Goal: Task Accomplishment & Management: Use online tool/utility

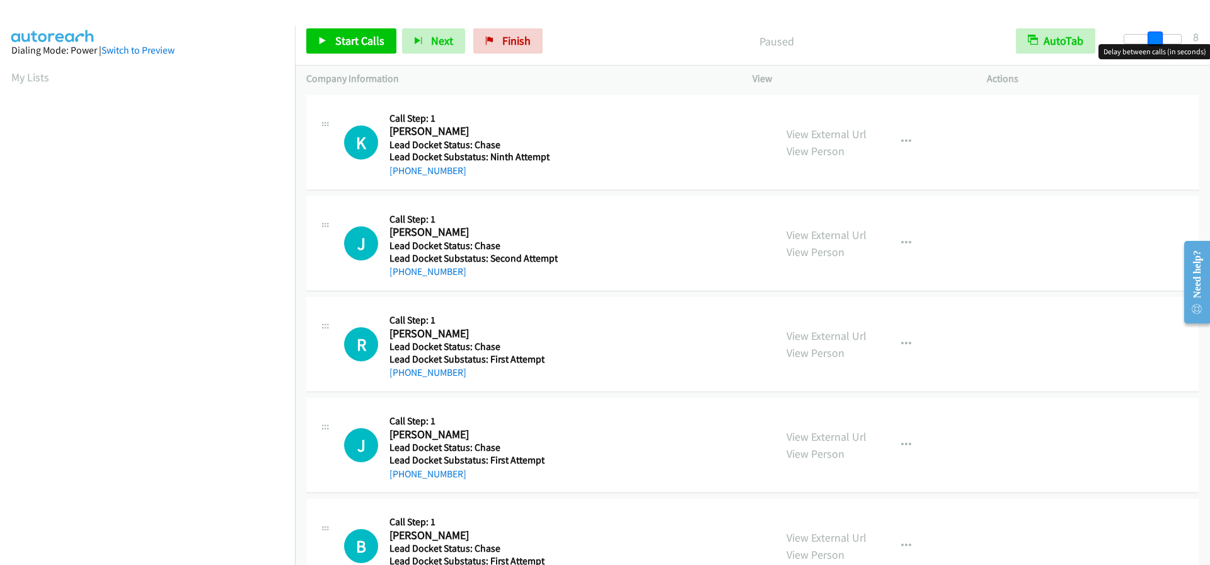
drag, startPoint x: 1123, startPoint y: 40, endPoint x: 1152, endPoint y: 40, distance: 29.0
click at [1152, 40] on span at bounding box center [1155, 39] width 15 height 15
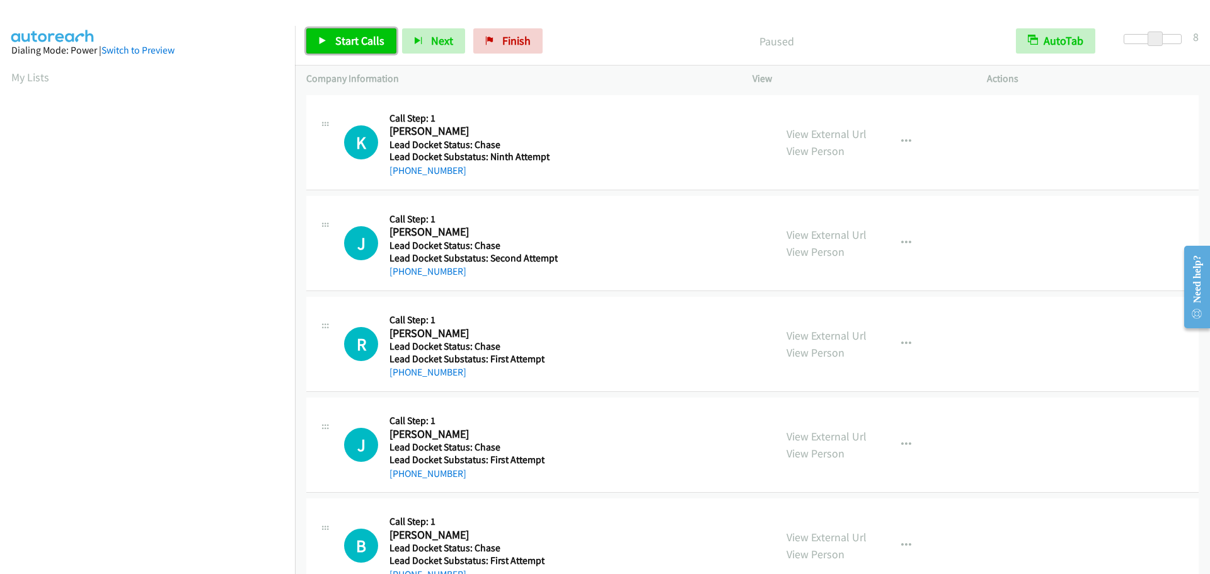
click at [362, 43] on span "Start Calls" at bounding box center [359, 40] width 49 height 14
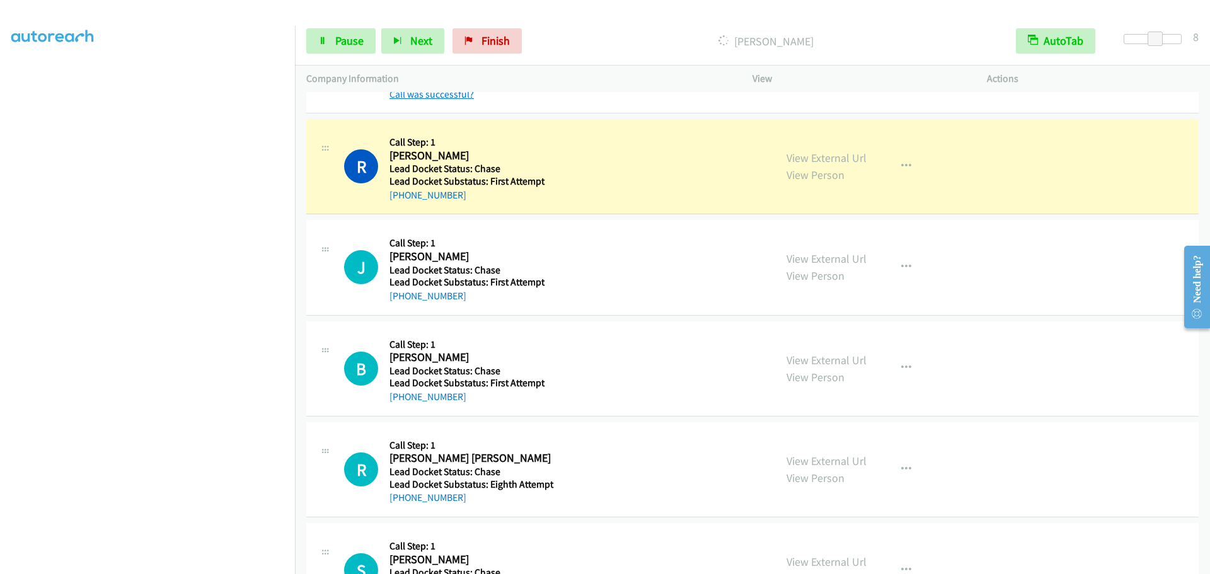
scroll to position [252, 0]
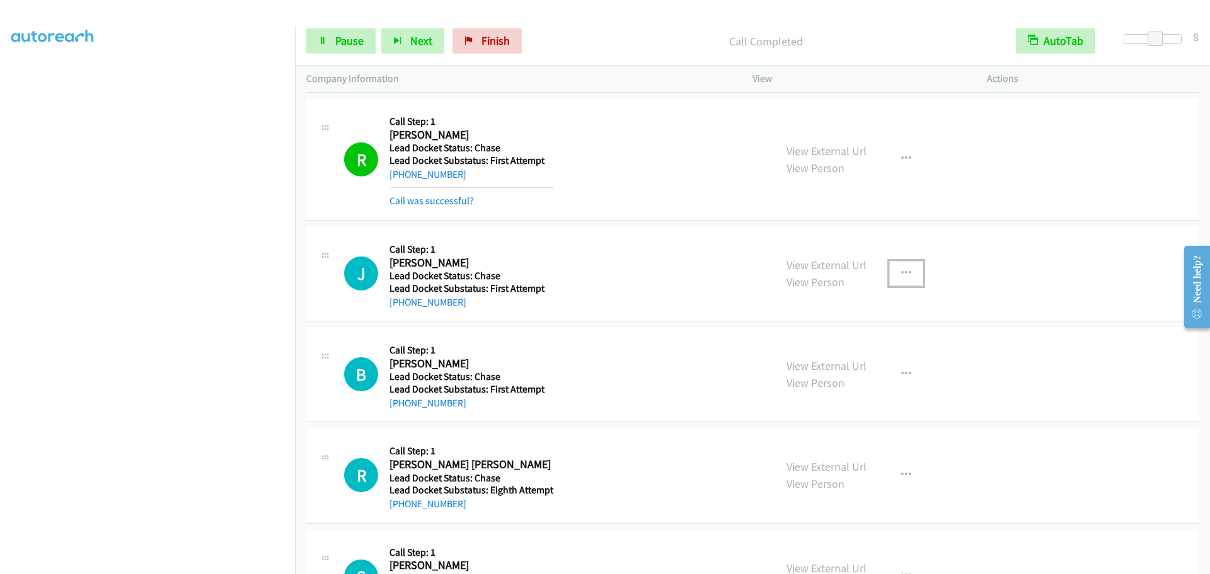
click at [903, 273] on icon "button" at bounding box center [906, 274] width 10 height 10
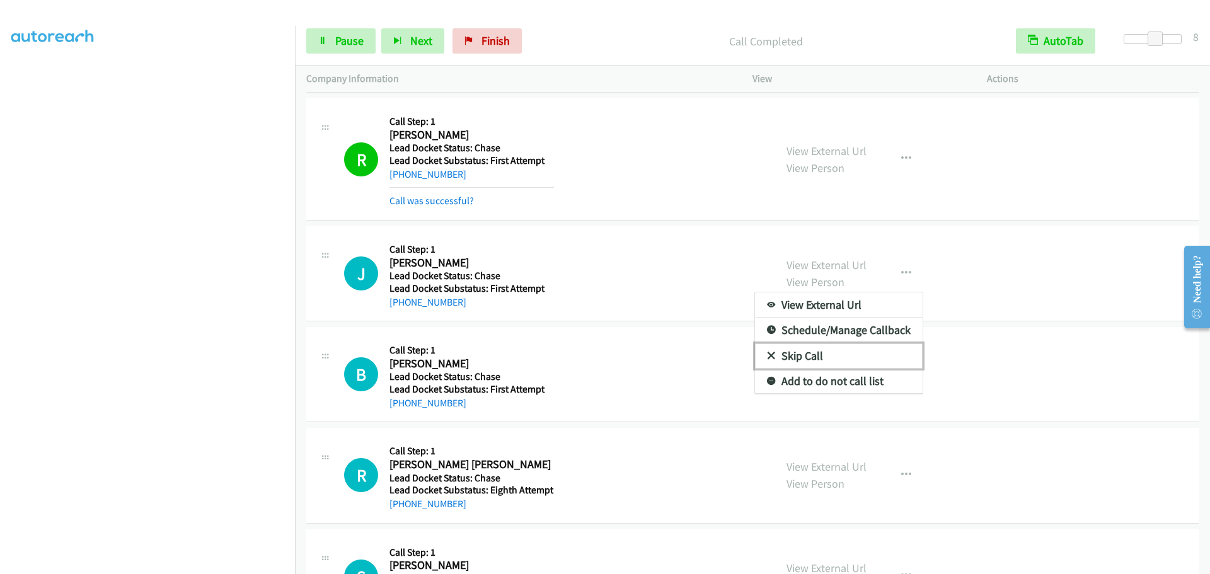
click at [828, 352] on link "Skip Call" at bounding box center [839, 356] width 168 height 25
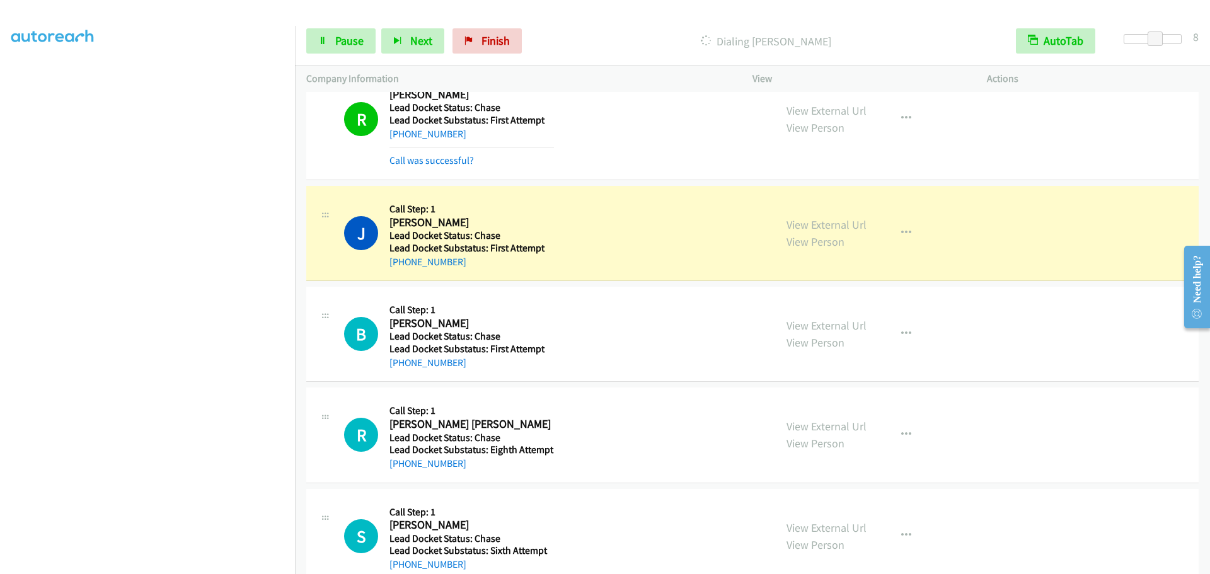
scroll to position [315, 0]
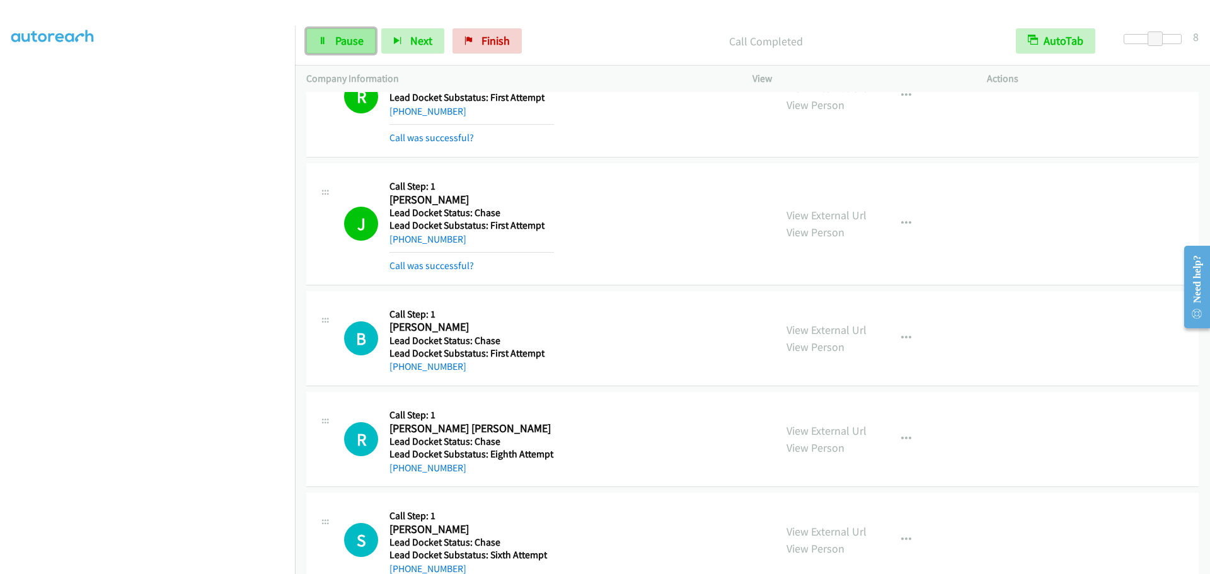
click at [364, 43] on link "Pause" at bounding box center [340, 40] width 69 height 25
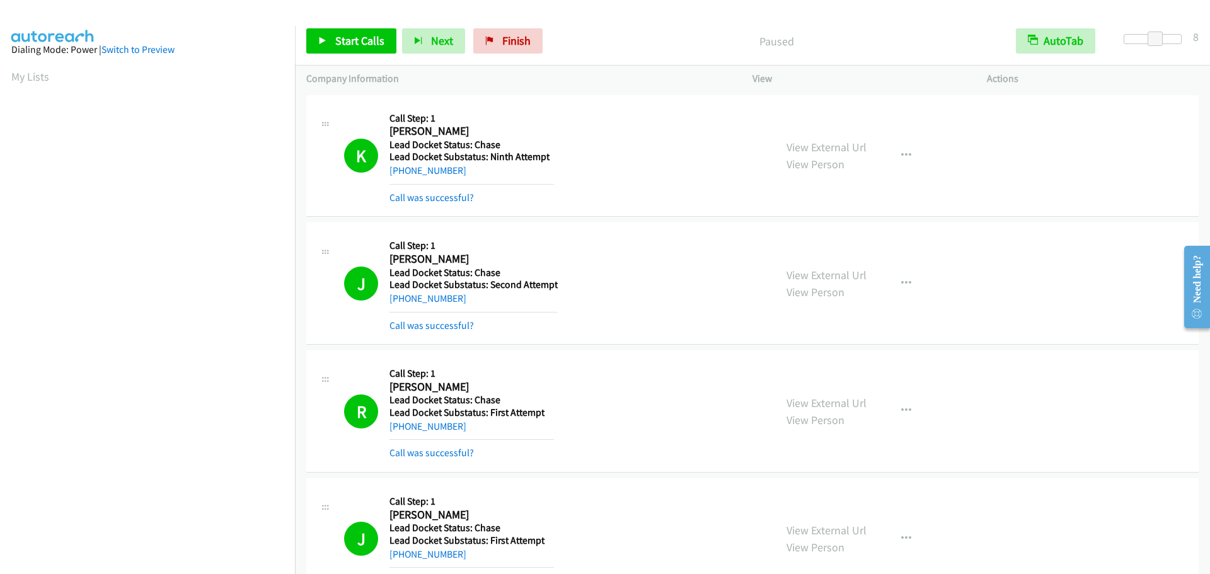
scroll to position [0, 0]
click at [32, 76] on link "My Lists" at bounding box center [30, 77] width 38 height 14
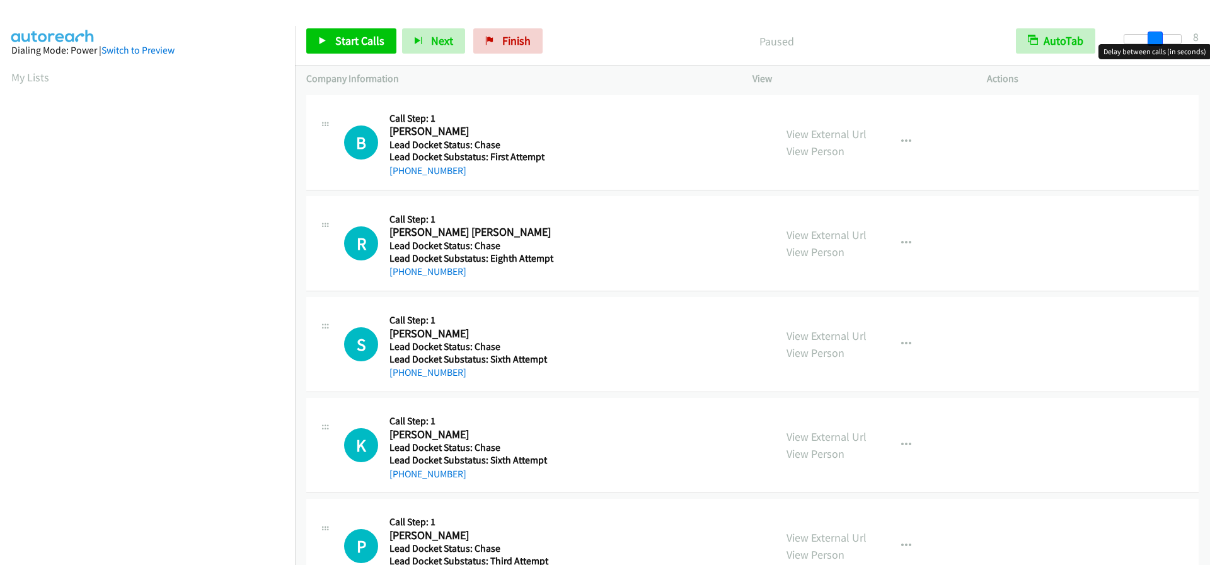
drag, startPoint x: 1122, startPoint y: 40, endPoint x: 1152, endPoint y: 44, distance: 29.9
click at [1152, 44] on body "Start Calls Pause Next Finish Paused AutoTab AutoTab 8 Company Information Info…" at bounding box center [605, 30] width 1210 height 60
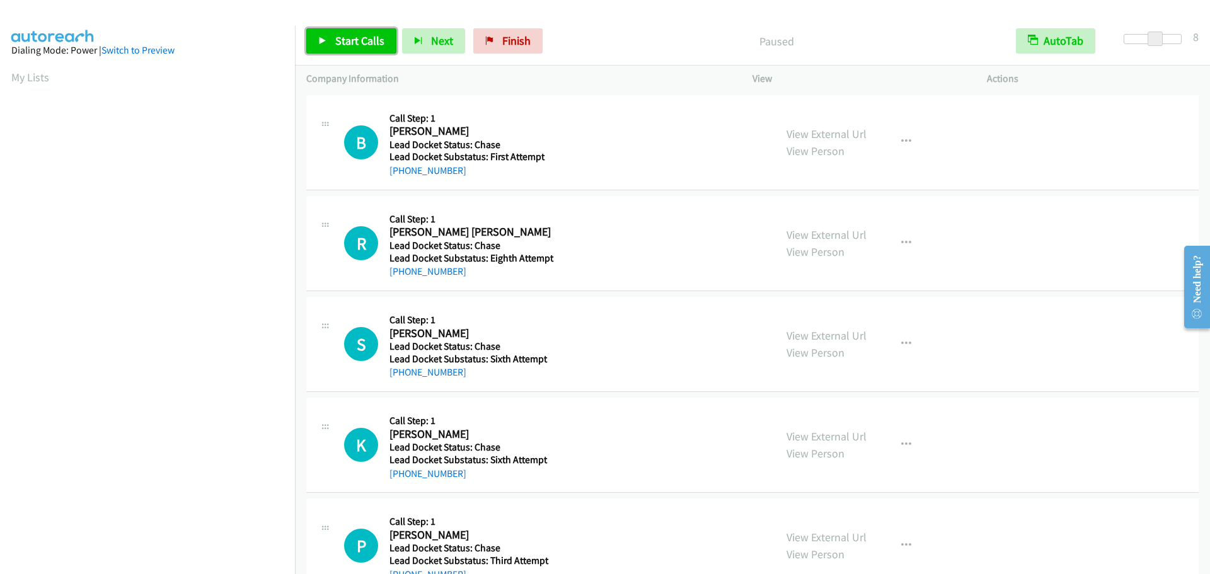
click at [373, 41] on span "Start Calls" at bounding box center [359, 40] width 49 height 14
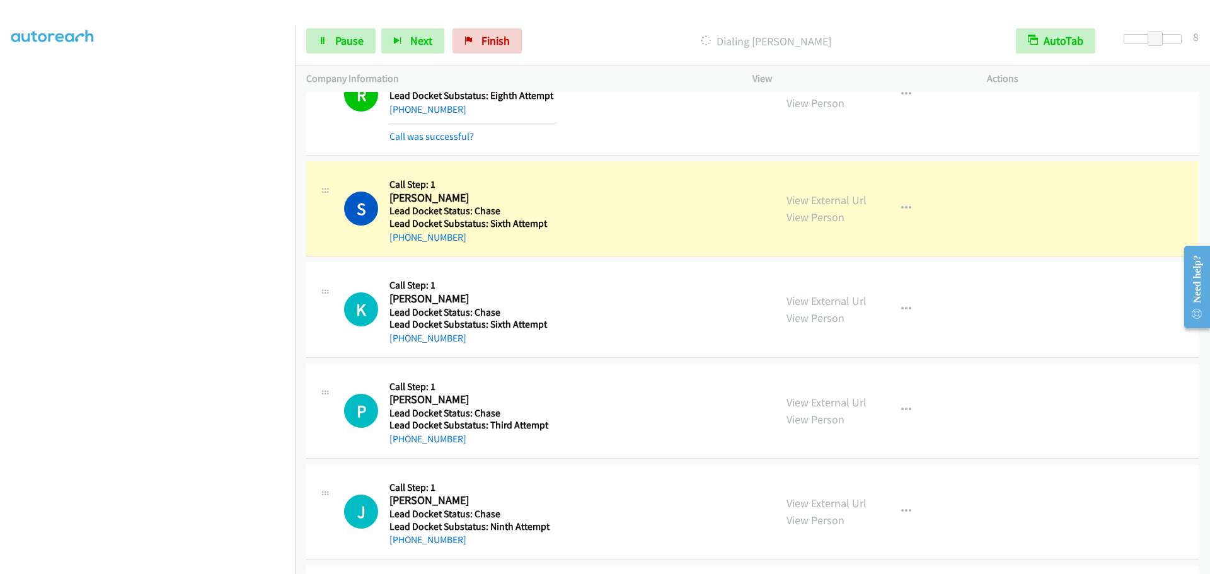
scroll to position [252, 0]
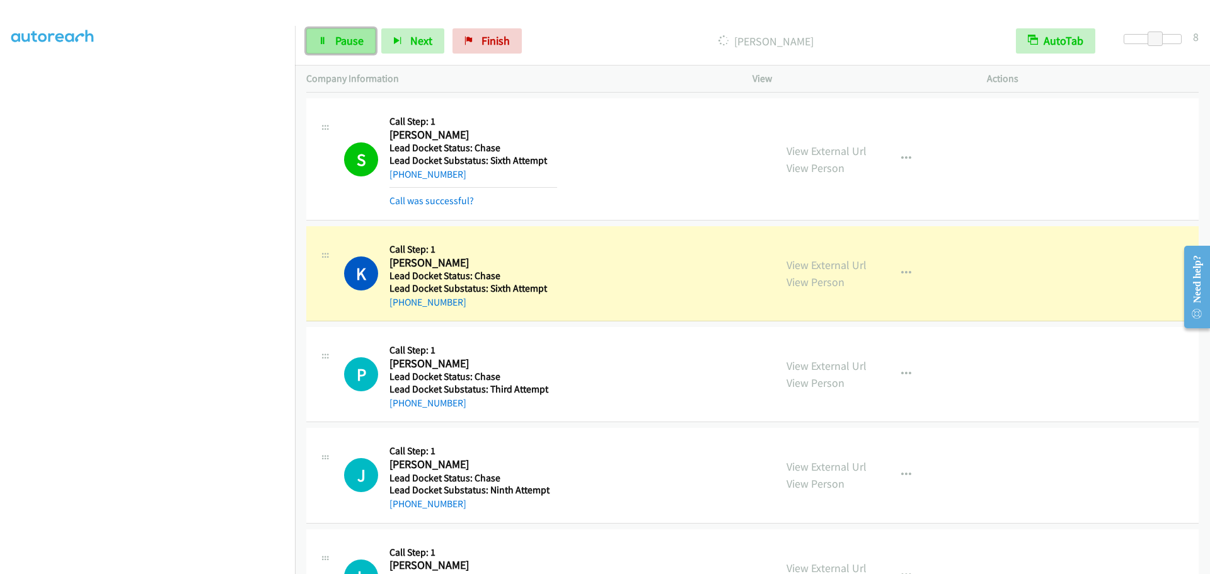
click at [343, 40] on span "Pause" at bounding box center [349, 40] width 28 height 14
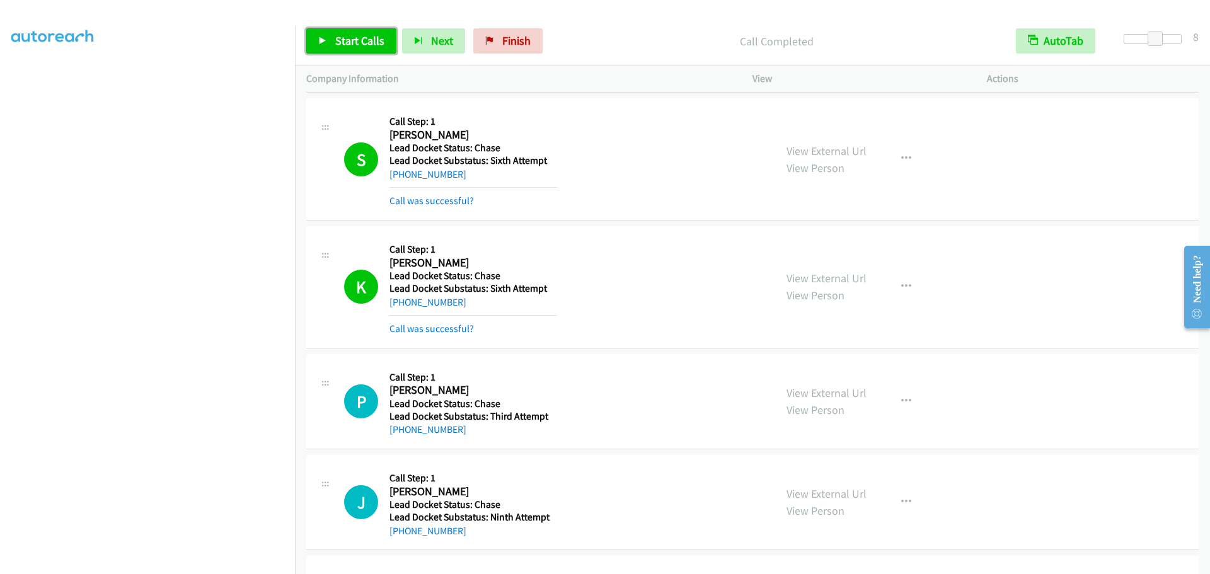
click at [349, 45] on span "Start Calls" at bounding box center [359, 40] width 49 height 14
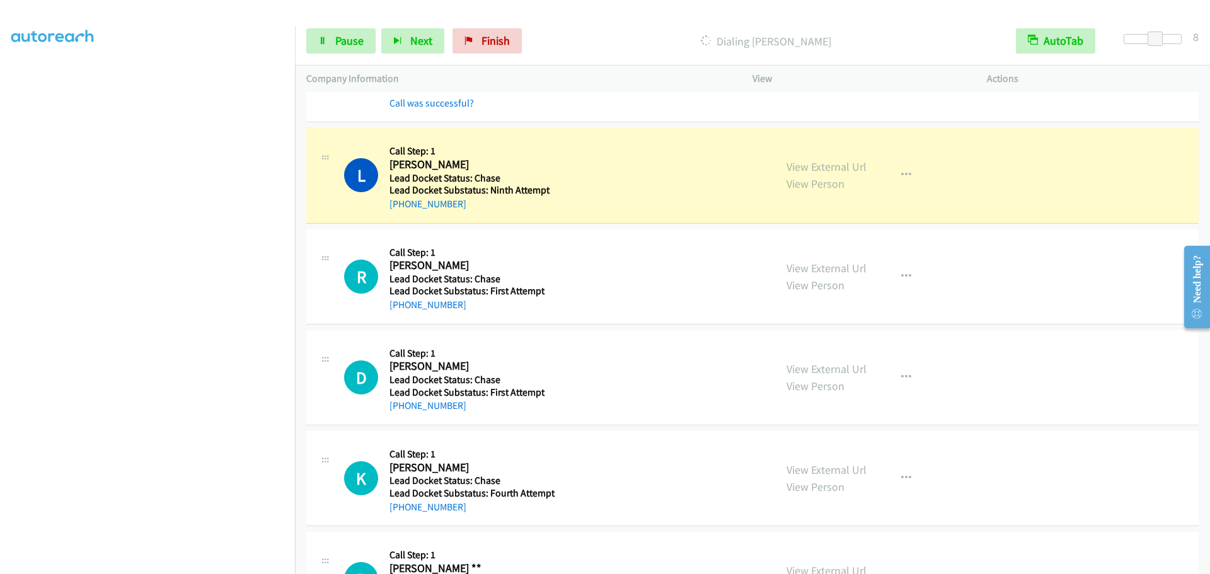
scroll to position [756, 0]
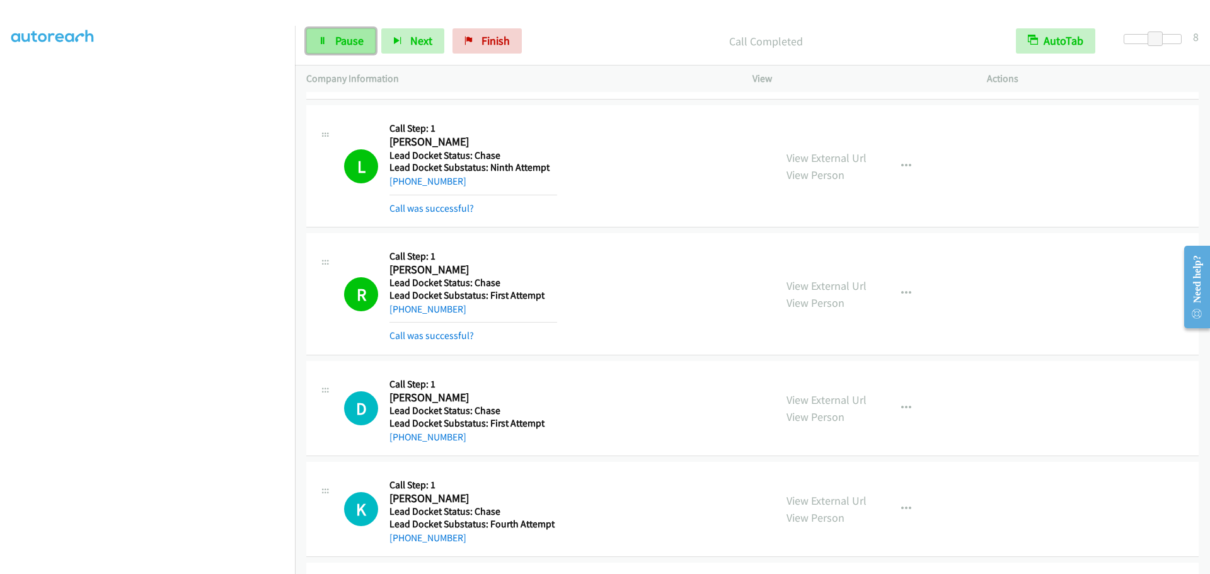
click at [334, 37] on link "Pause" at bounding box center [340, 40] width 69 height 25
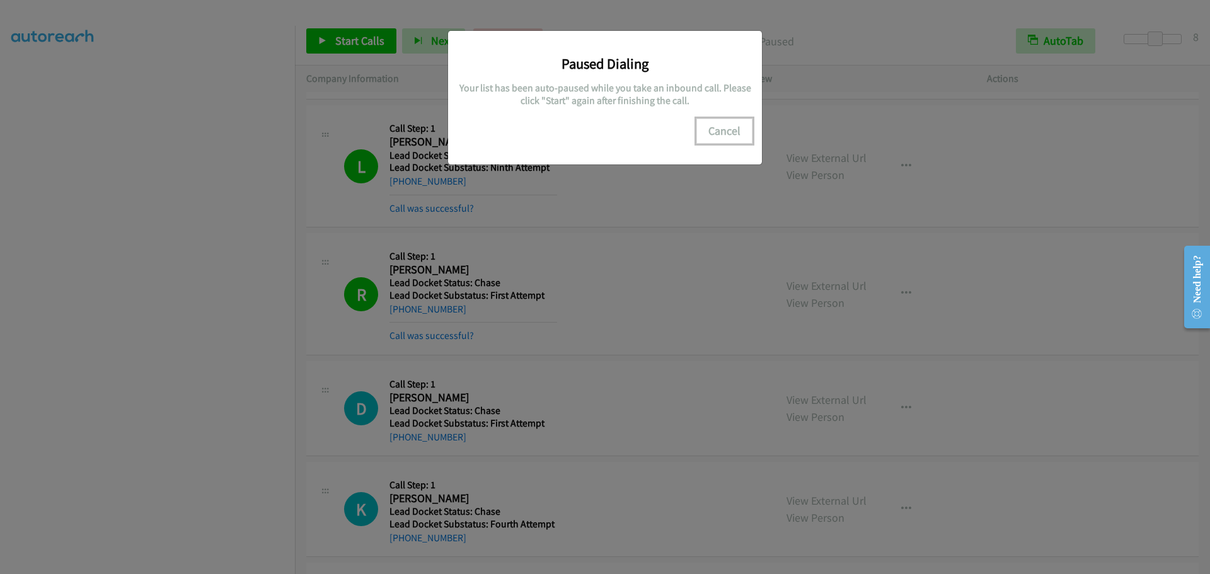
click at [721, 132] on button "Cancel" at bounding box center [725, 131] width 56 height 25
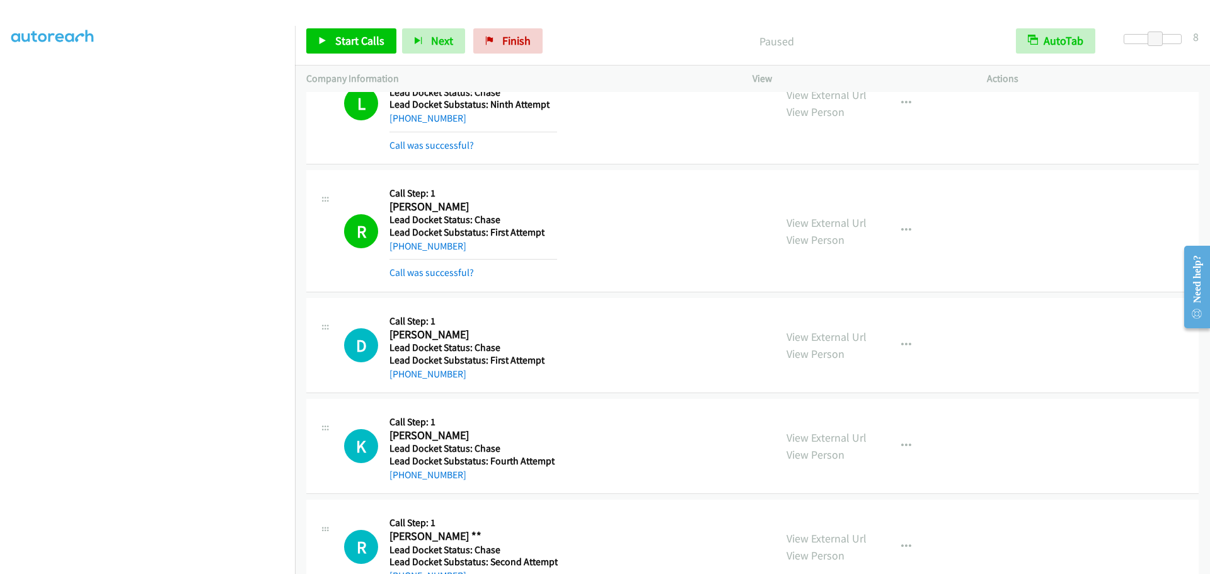
scroll to position [882, 0]
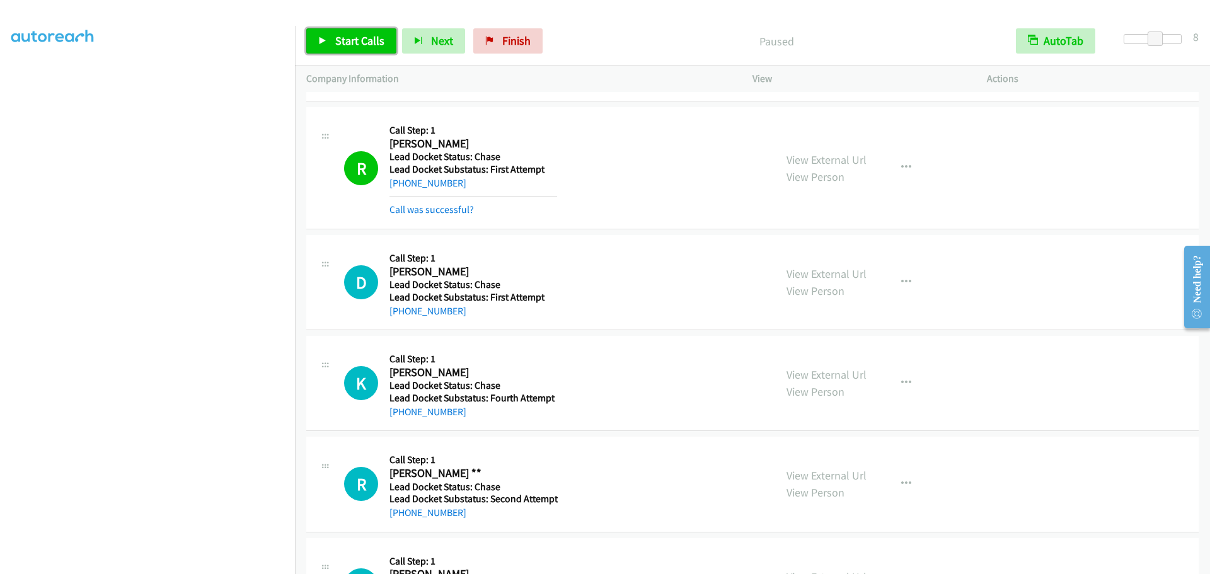
click at [368, 45] on span "Start Calls" at bounding box center [359, 40] width 49 height 14
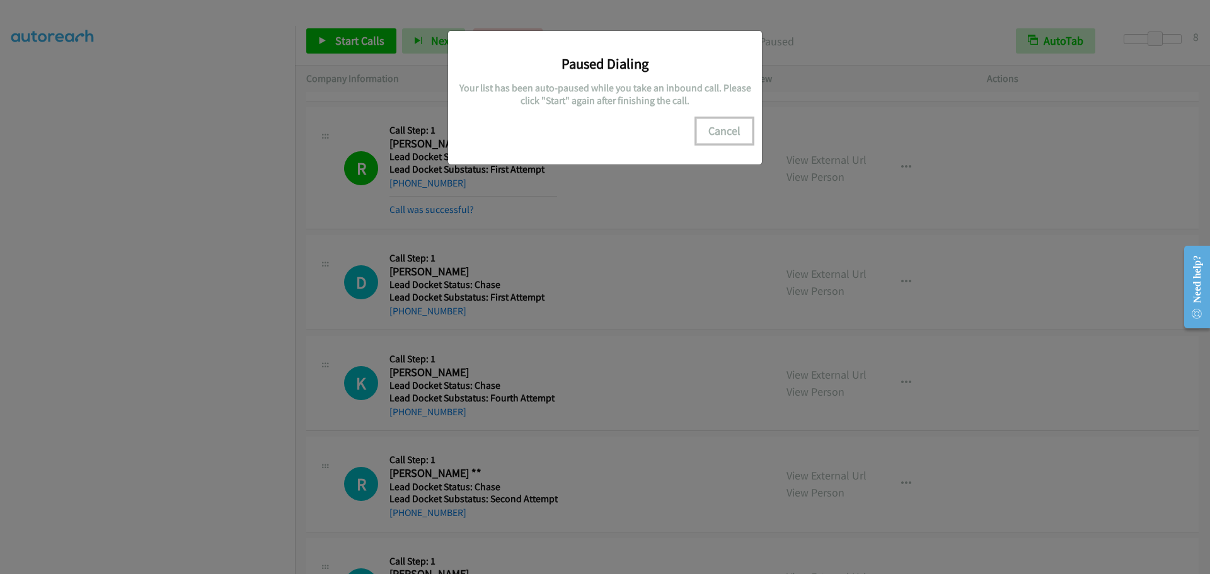
click at [716, 130] on button "Cancel" at bounding box center [725, 131] width 56 height 25
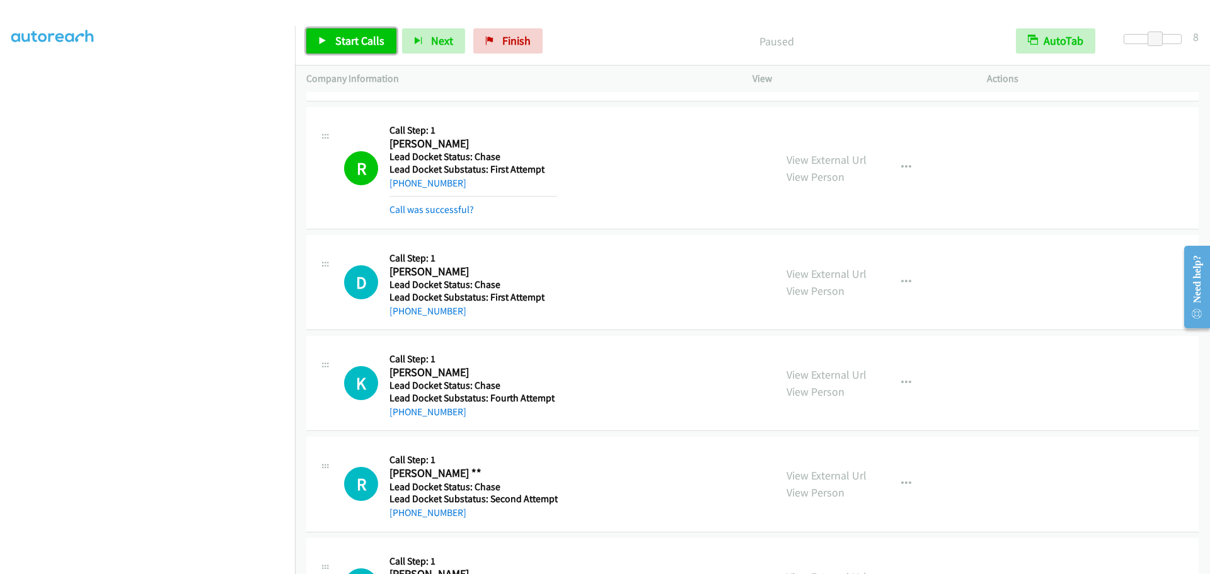
click at [371, 38] on span "Start Calls" at bounding box center [359, 40] width 49 height 14
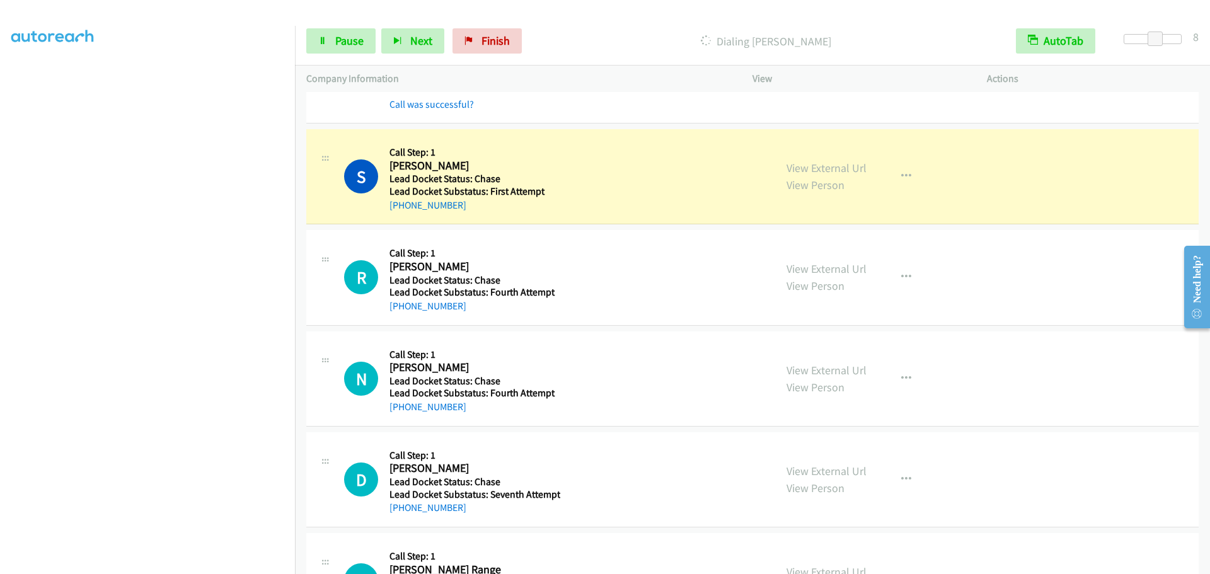
scroll to position [1324, 0]
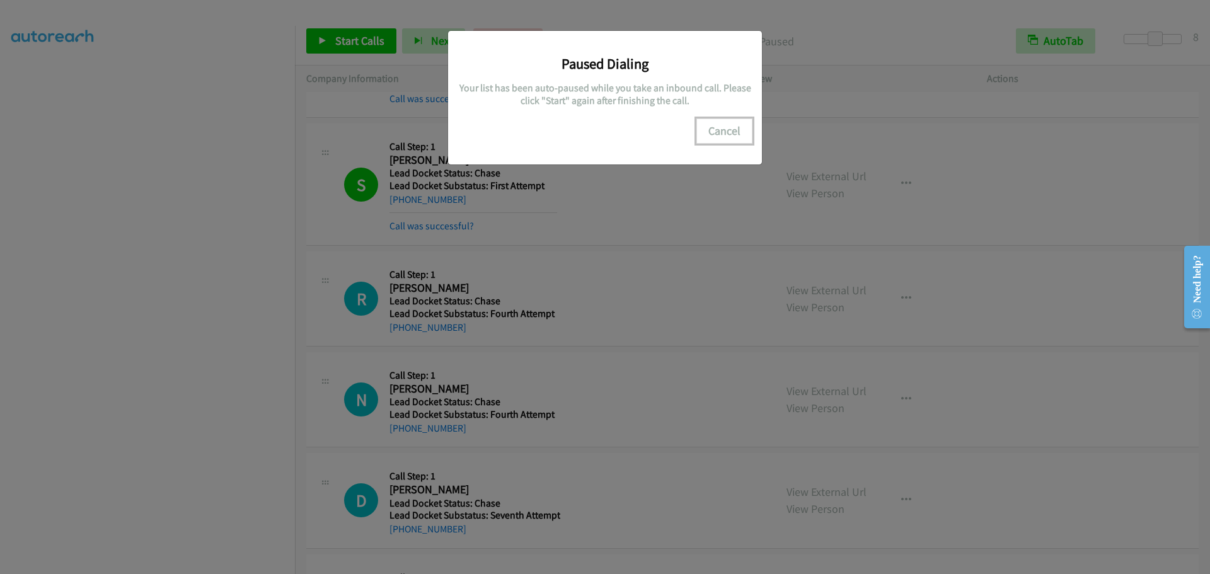
click at [731, 130] on button "Cancel" at bounding box center [725, 131] width 56 height 25
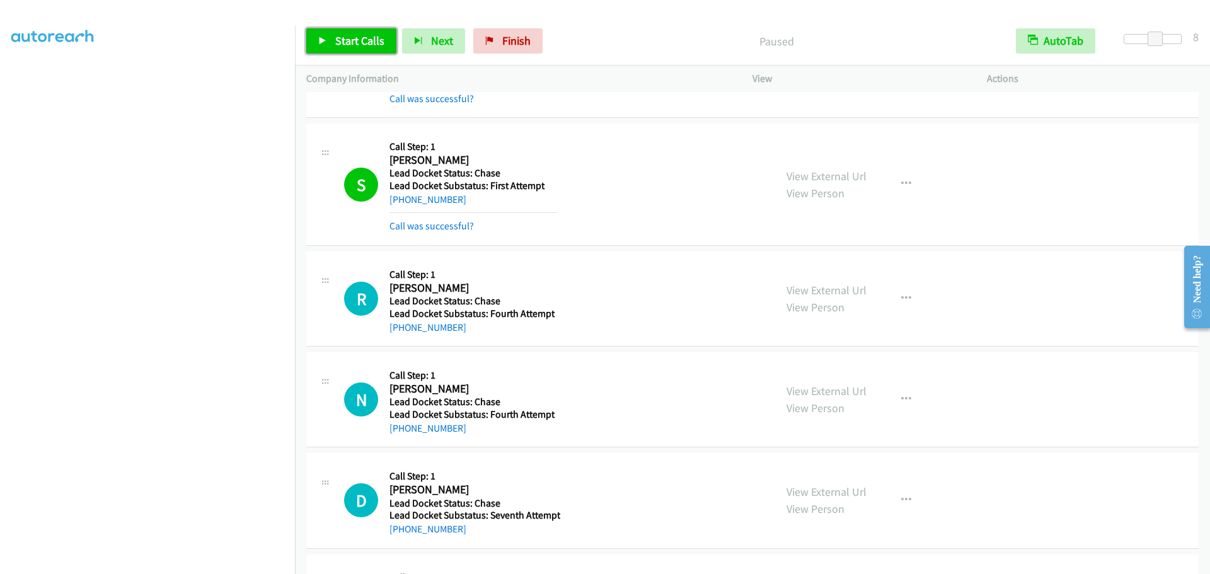
click at [352, 39] on span "Start Calls" at bounding box center [359, 40] width 49 height 14
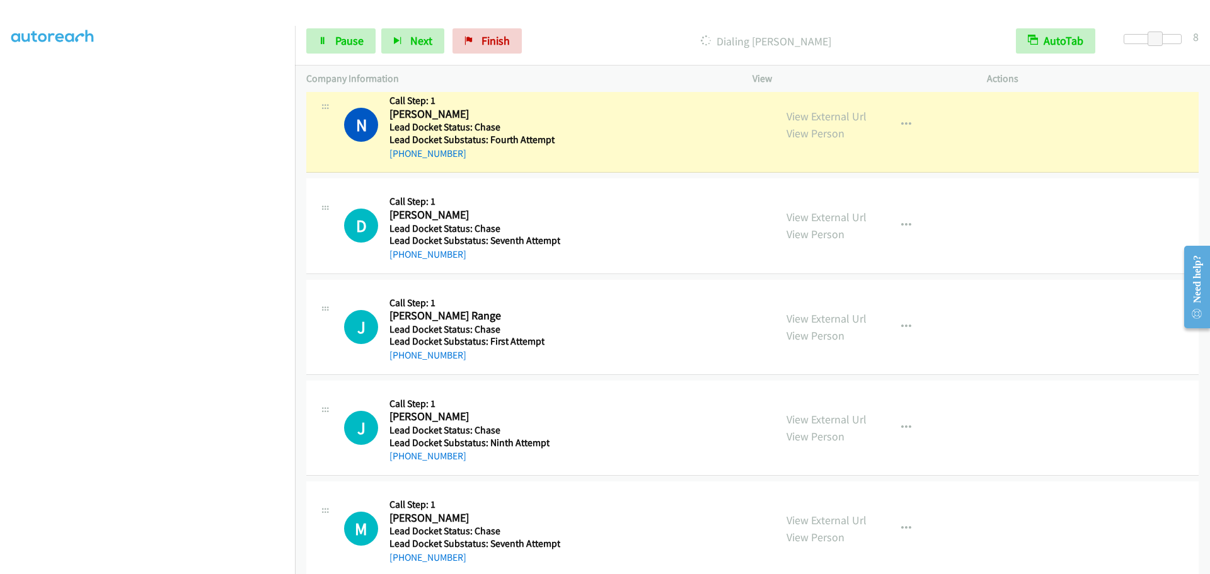
scroll to position [1576, 0]
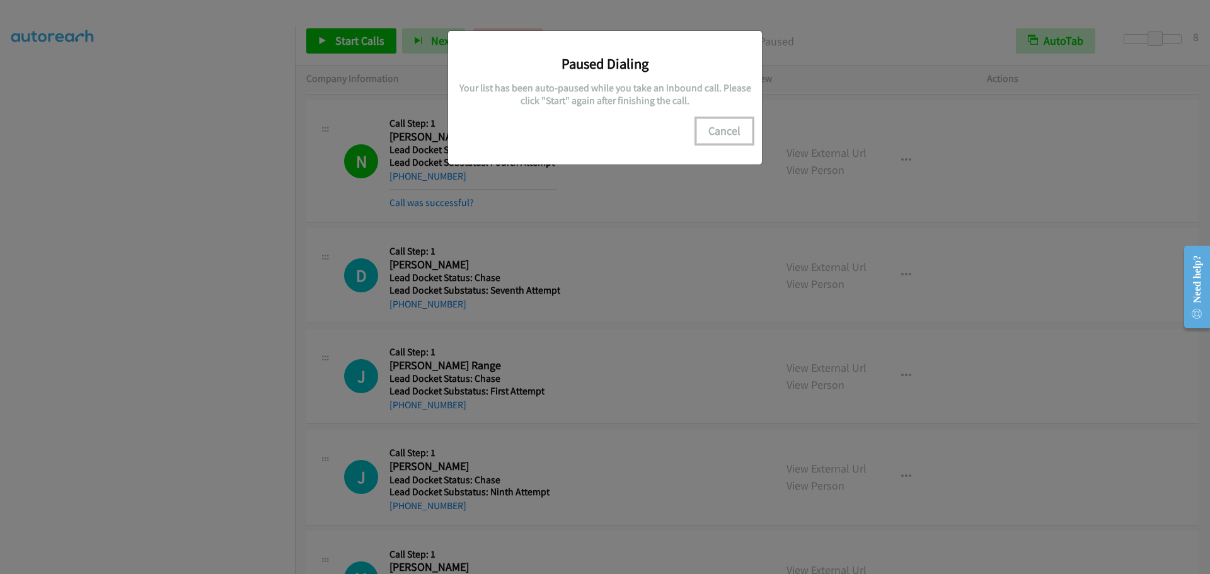
click at [720, 131] on button "Cancel" at bounding box center [725, 131] width 56 height 25
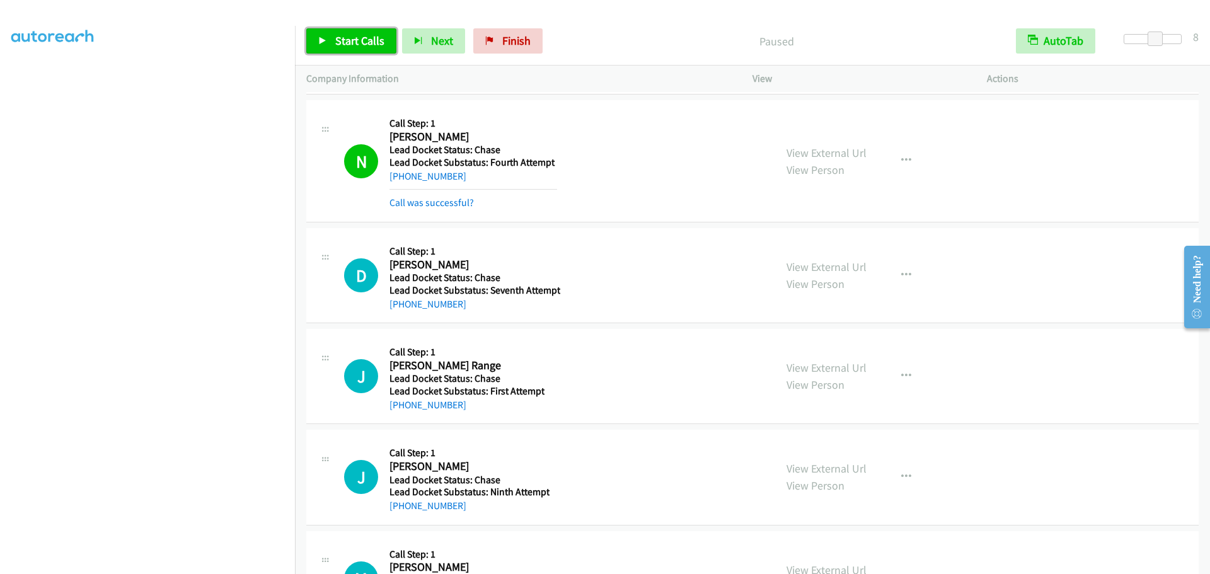
click at [358, 43] on span "Start Calls" at bounding box center [359, 40] width 49 height 14
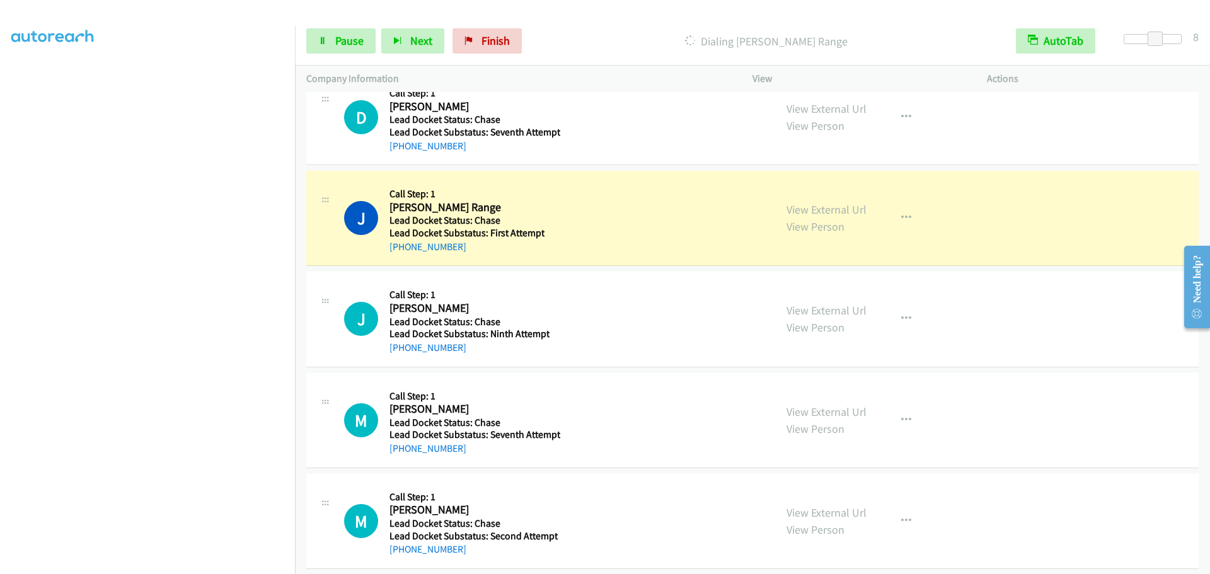
scroll to position [1765, 0]
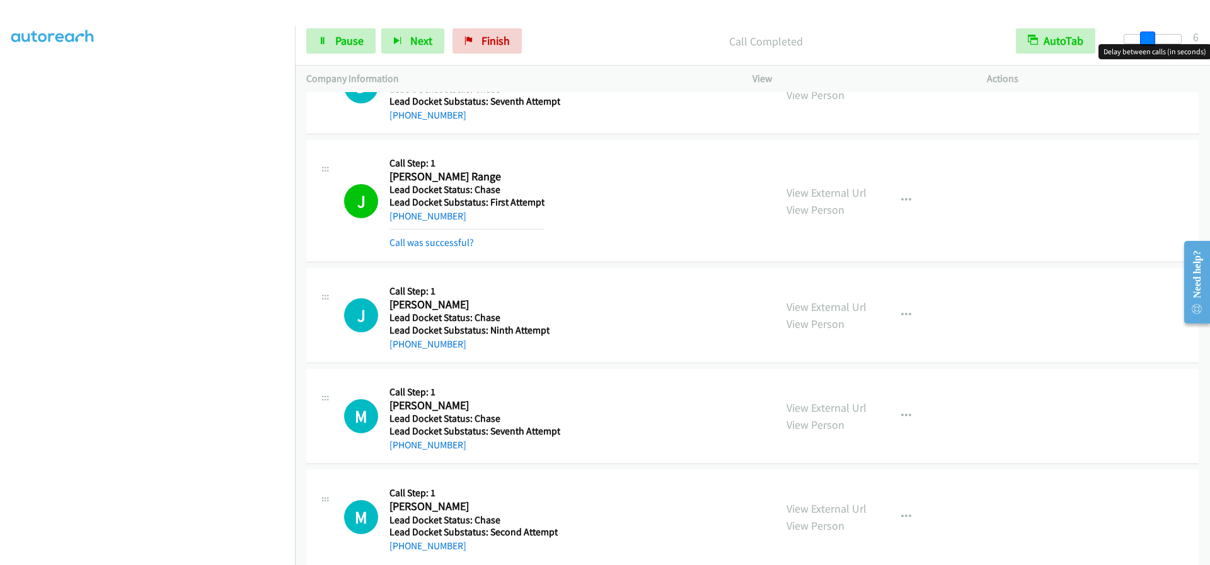
drag, startPoint x: 1153, startPoint y: 39, endPoint x: 1144, endPoint y: 39, distance: 8.8
click at [1144, 39] on span at bounding box center [1147, 39] width 15 height 15
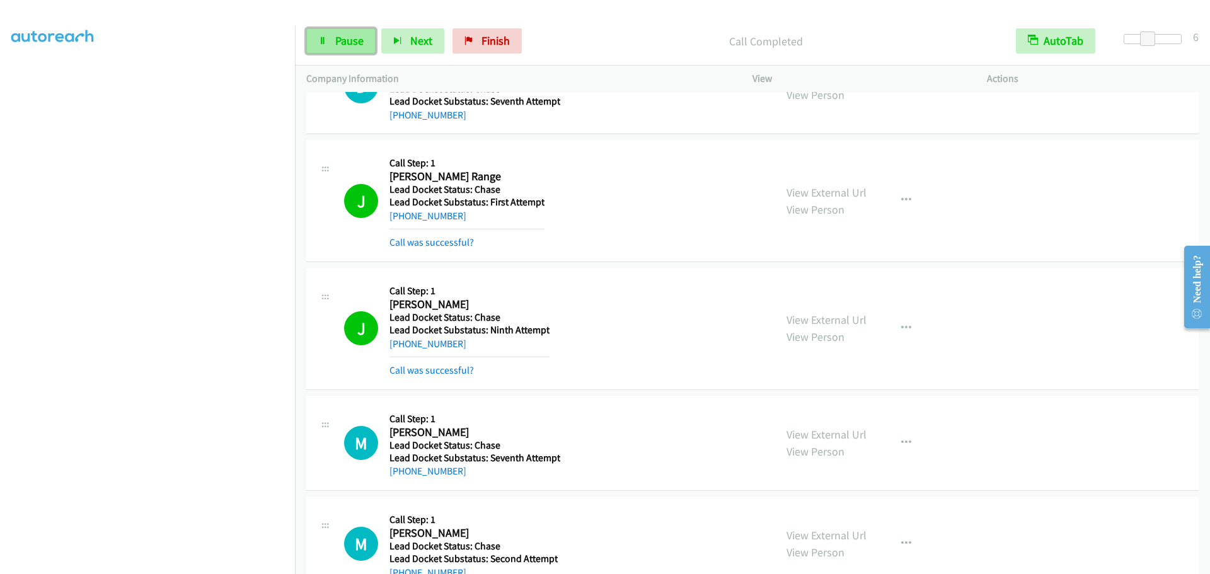
click at [348, 46] on span "Pause" at bounding box center [349, 40] width 28 height 14
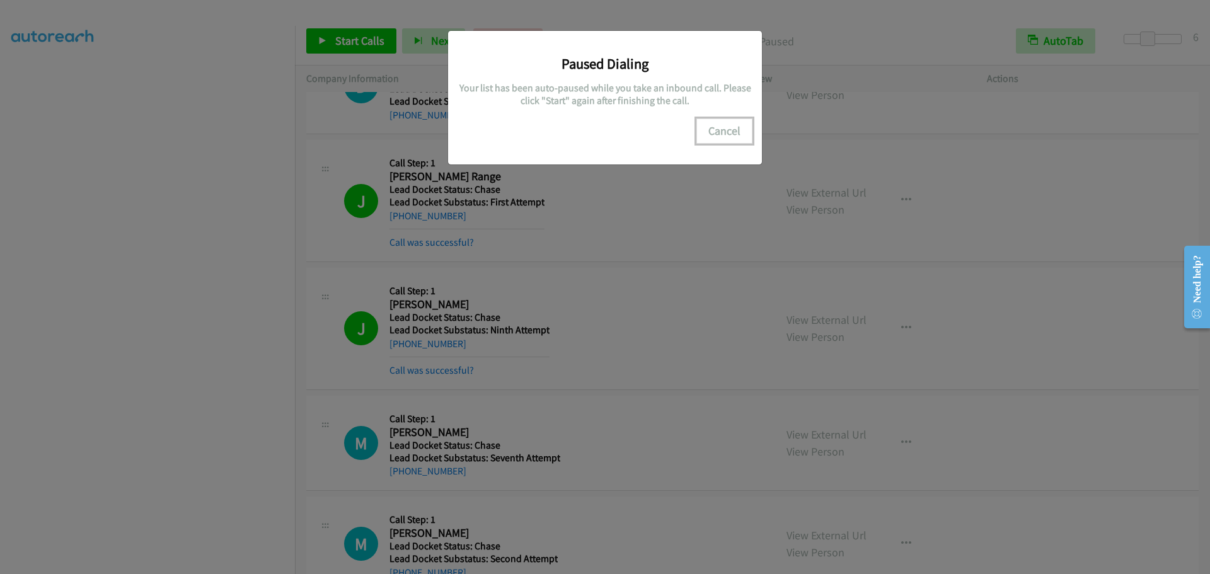
click at [710, 134] on button "Cancel" at bounding box center [725, 131] width 56 height 25
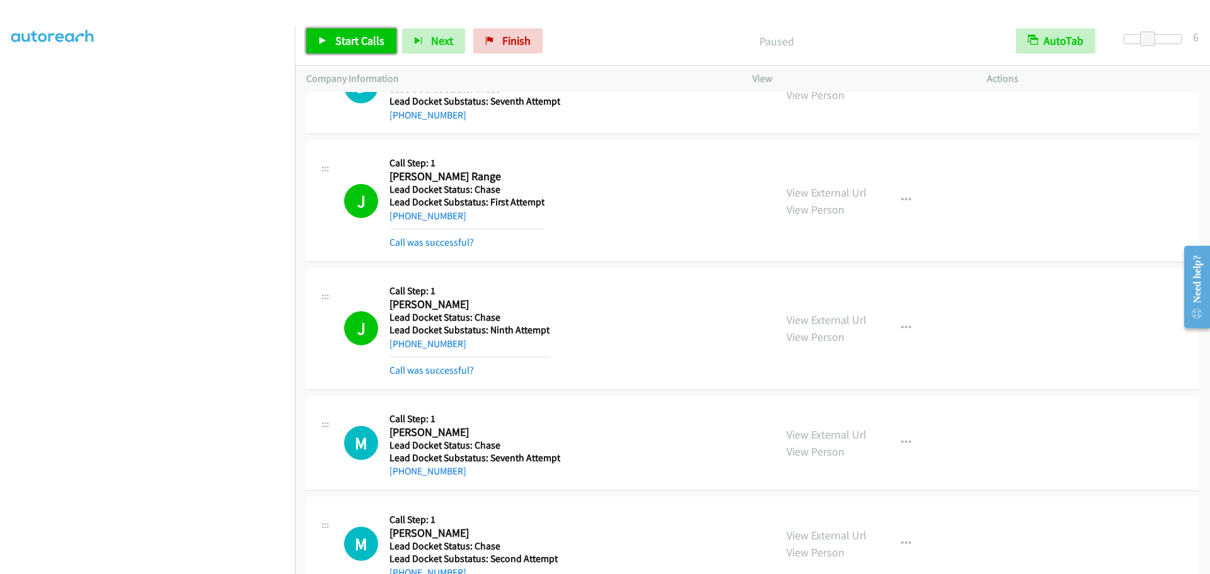
click at [371, 41] on span "Start Calls" at bounding box center [359, 40] width 49 height 14
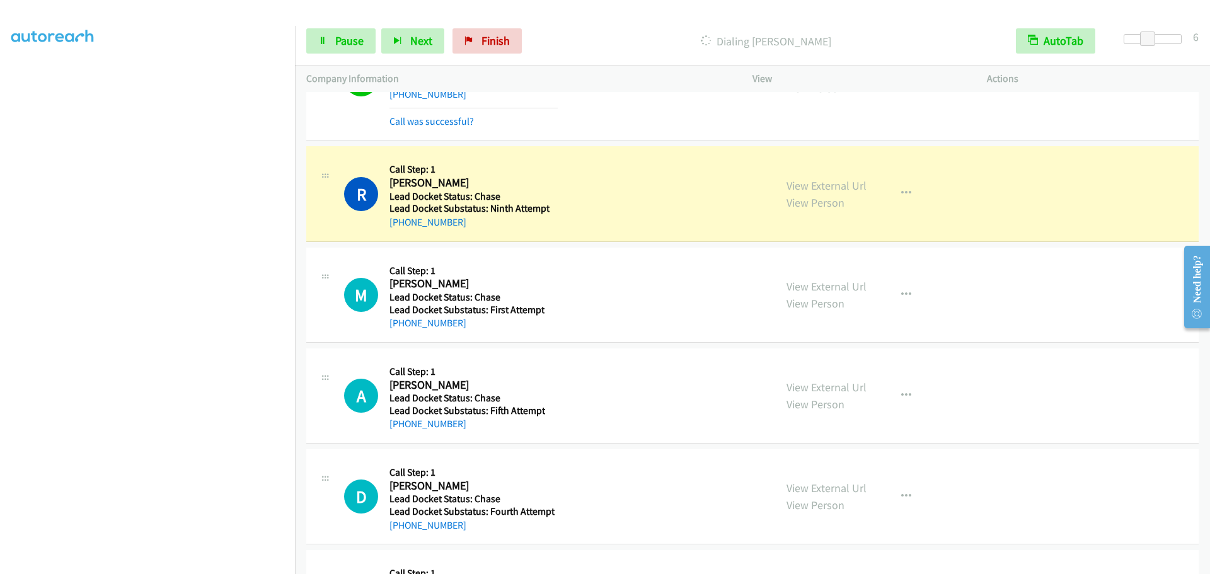
scroll to position [2521, 0]
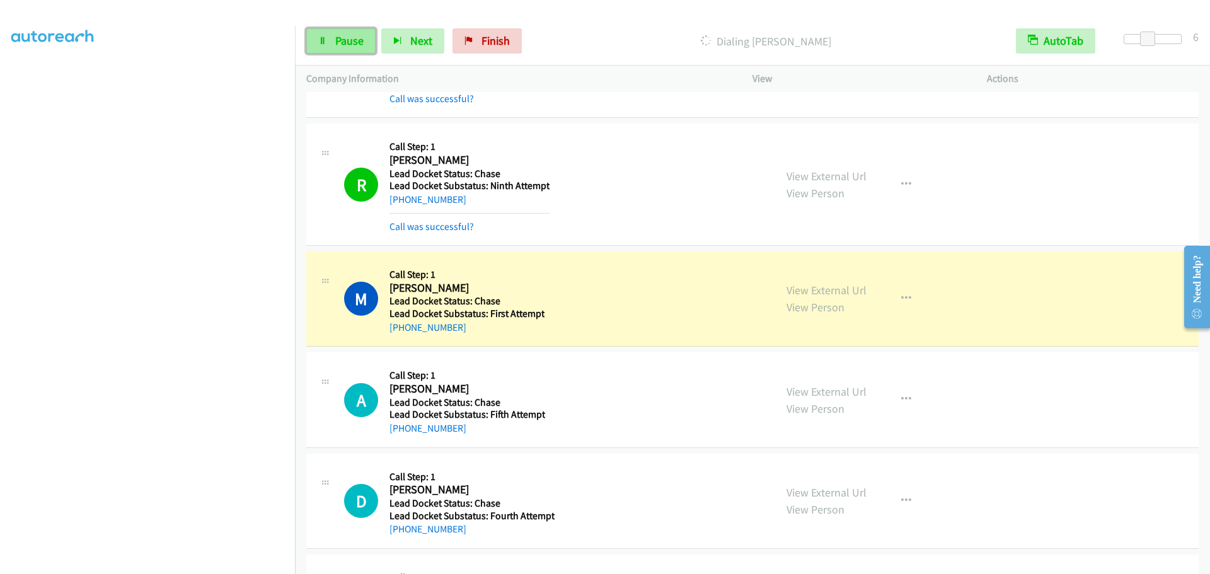
click at [341, 49] on link "Pause" at bounding box center [340, 40] width 69 height 25
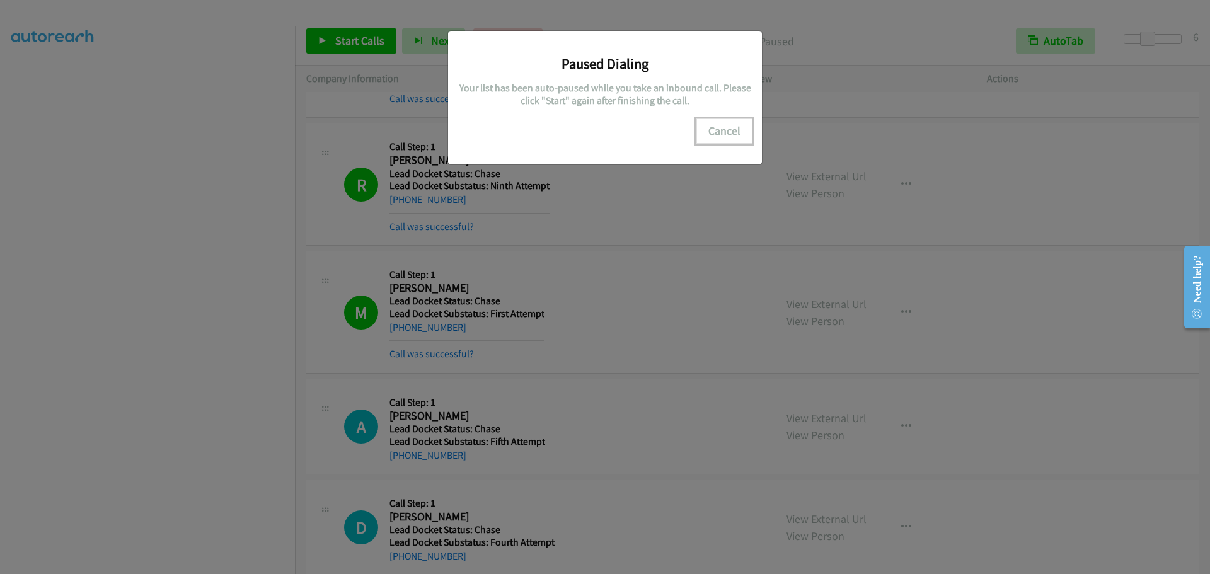
click at [722, 130] on button "Cancel" at bounding box center [725, 131] width 56 height 25
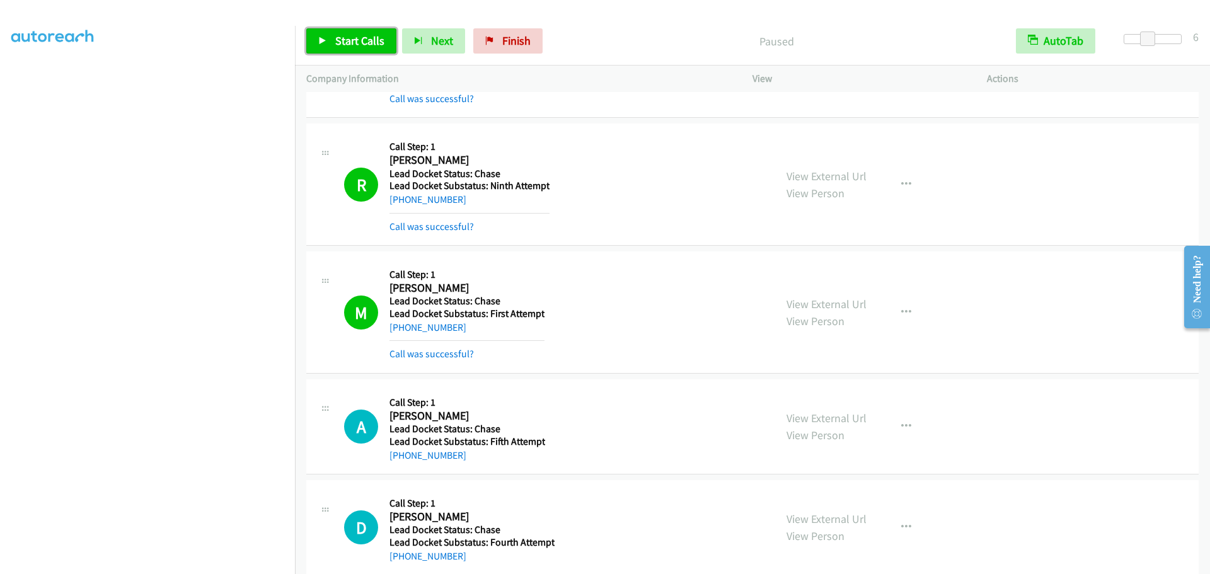
click at [373, 38] on span "Start Calls" at bounding box center [359, 40] width 49 height 14
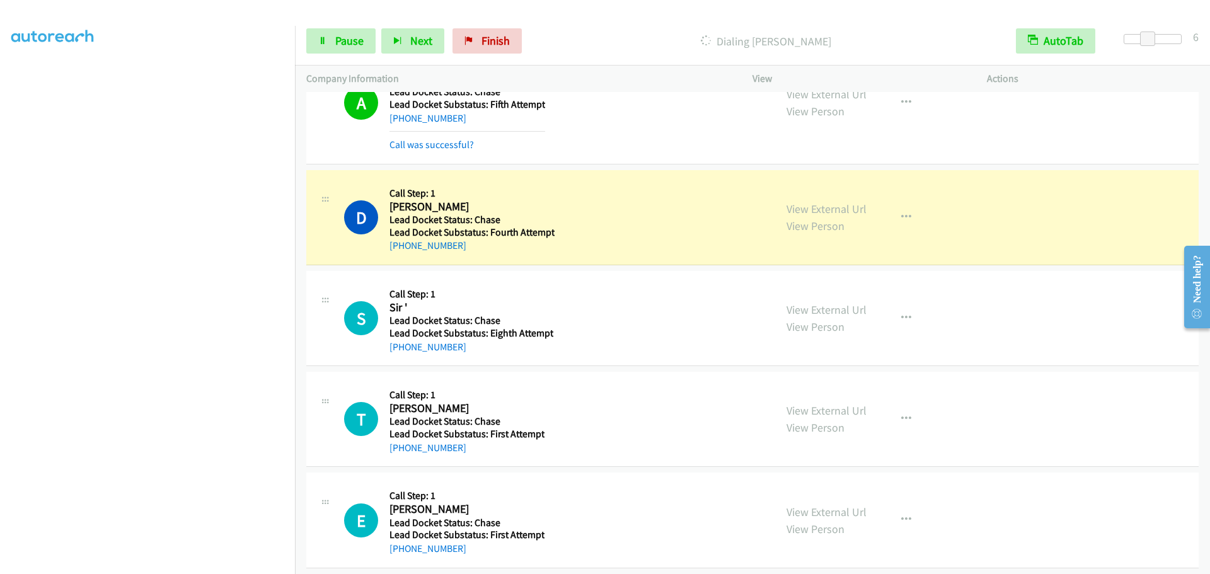
scroll to position [2871, 0]
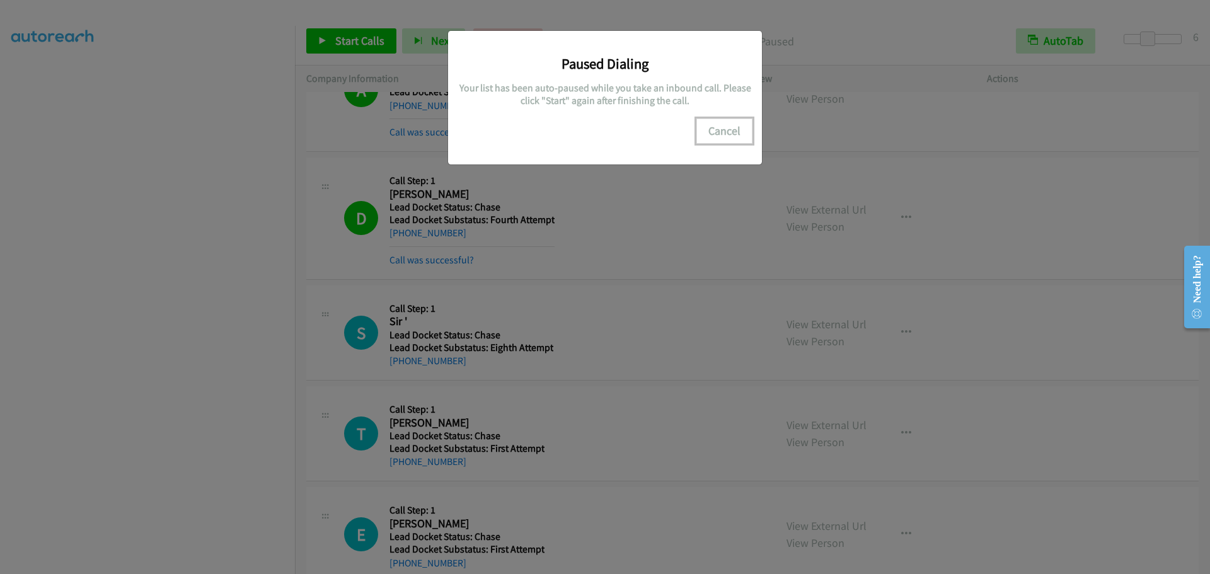
click at [715, 129] on button "Cancel" at bounding box center [725, 131] width 56 height 25
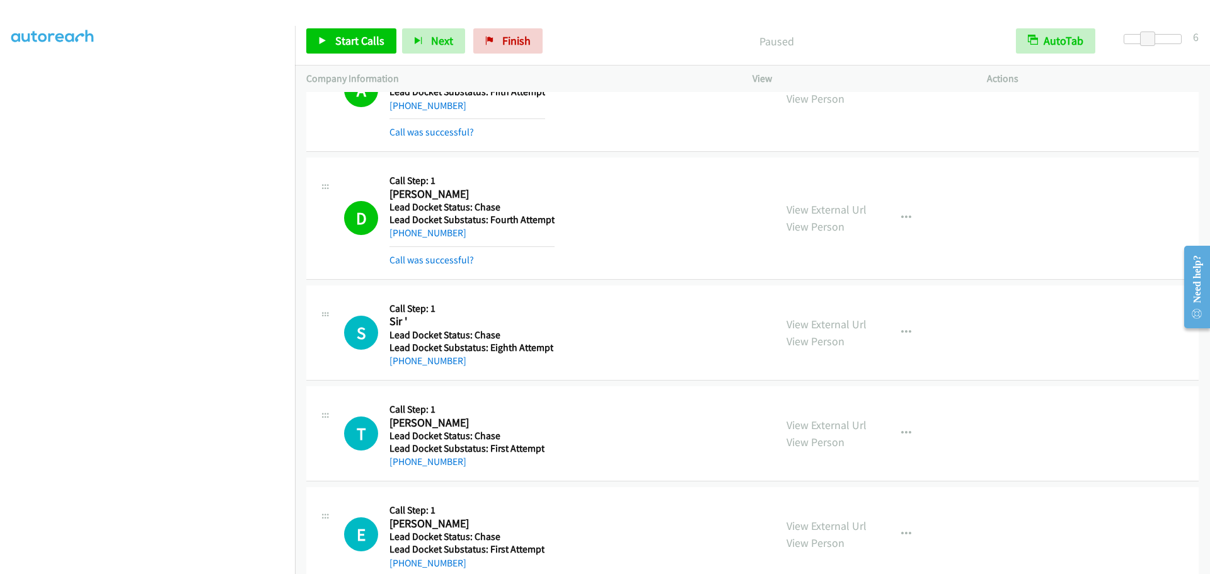
scroll to position [0, 0]
click at [33, 75] on link "My Lists" at bounding box center [30, 77] width 38 height 14
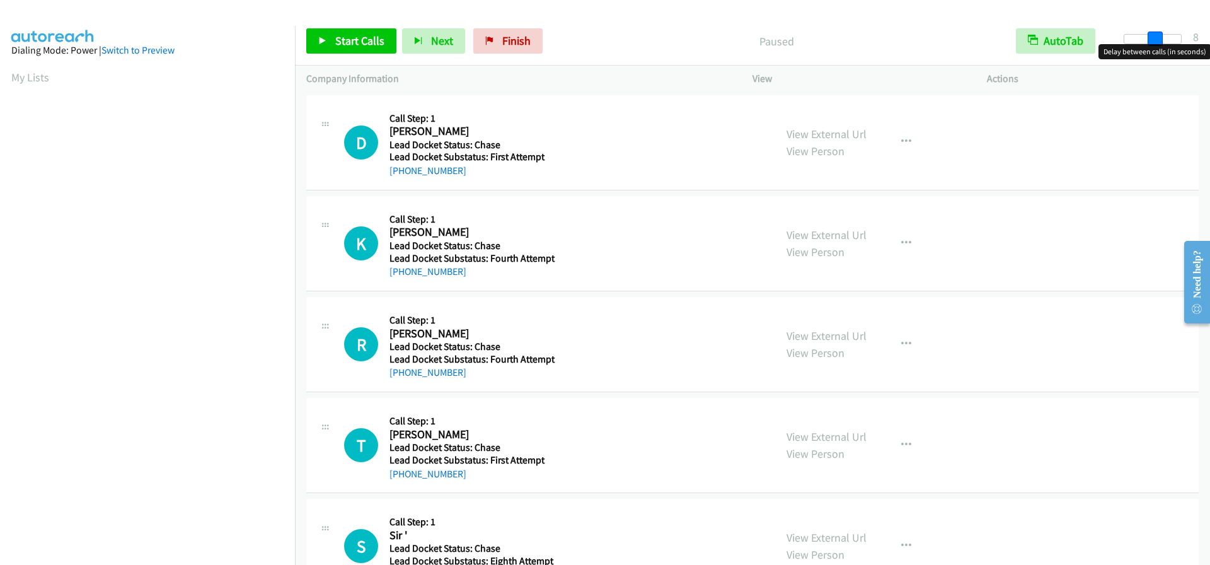
drag, startPoint x: 1122, startPoint y: 39, endPoint x: 1152, endPoint y: 38, distance: 30.3
click at [1152, 38] on span at bounding box center [1155, 39] width 15 height 15
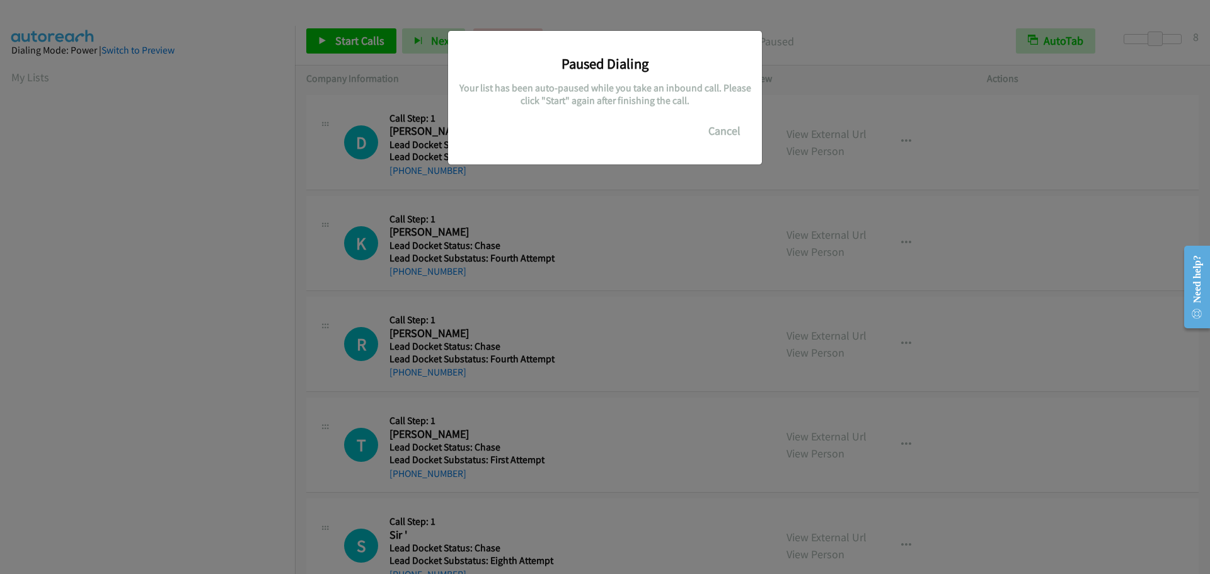
scroll to position [133, 0]
click at [731, 134] on button "Cancel" at bounding box center [725, 131] width 56 height 25
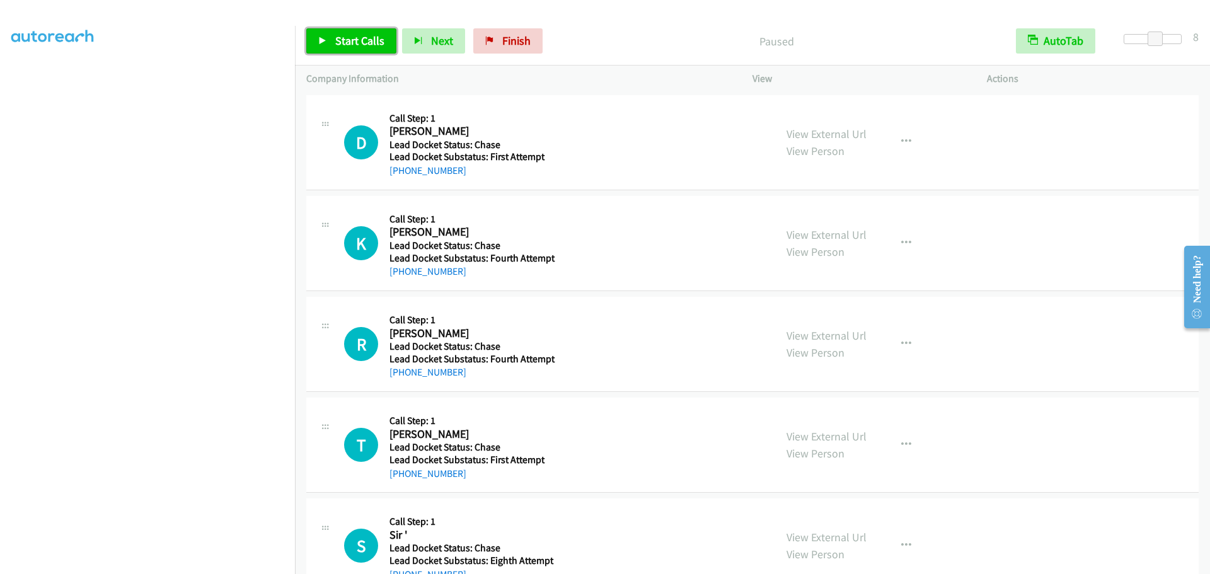
click at [357, 42] on span "Start Calls" at bounding box center [359, 40] width 49 height 14
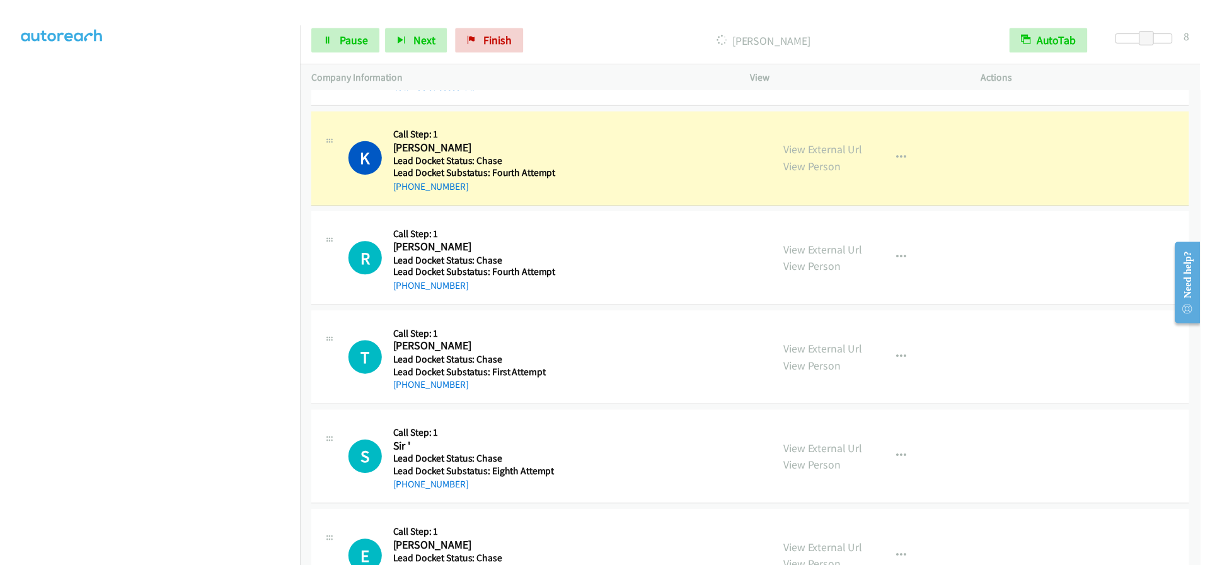
scroll to position [126, 0]
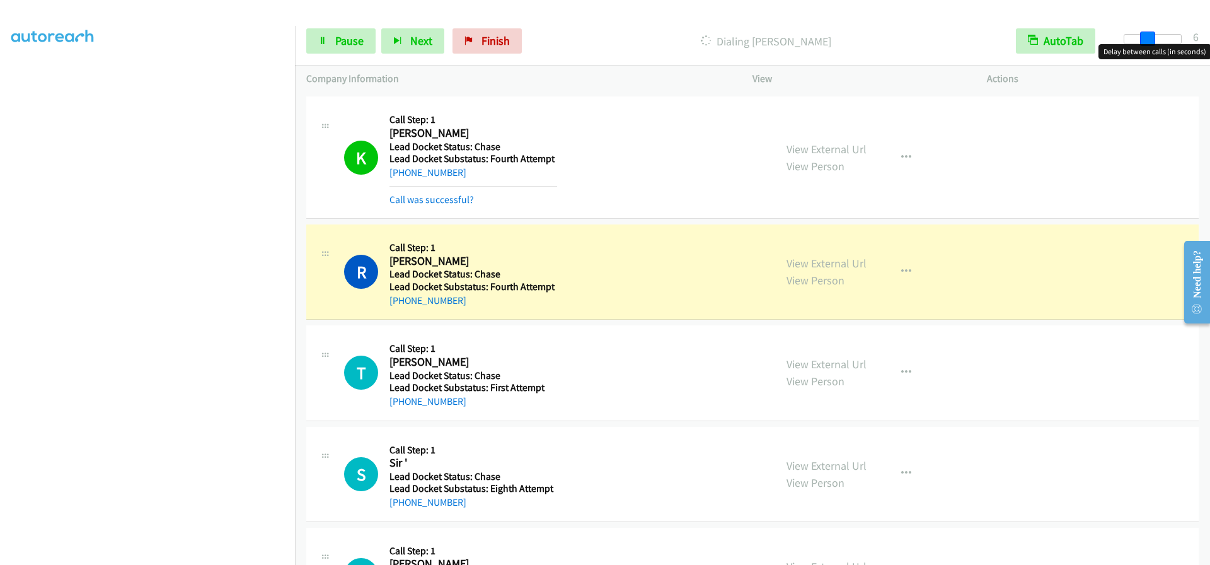
drag, startPoint x: 1152, startPoint y: 39, endPoint x: 1144, endPoint y: 37, distance: 8.4
click at [1144, 37] on span at bounding box center [1147, 39] width 15 height 15
click at [1153, 33] on span at bounding box center [1151, 39] width 15 height 15
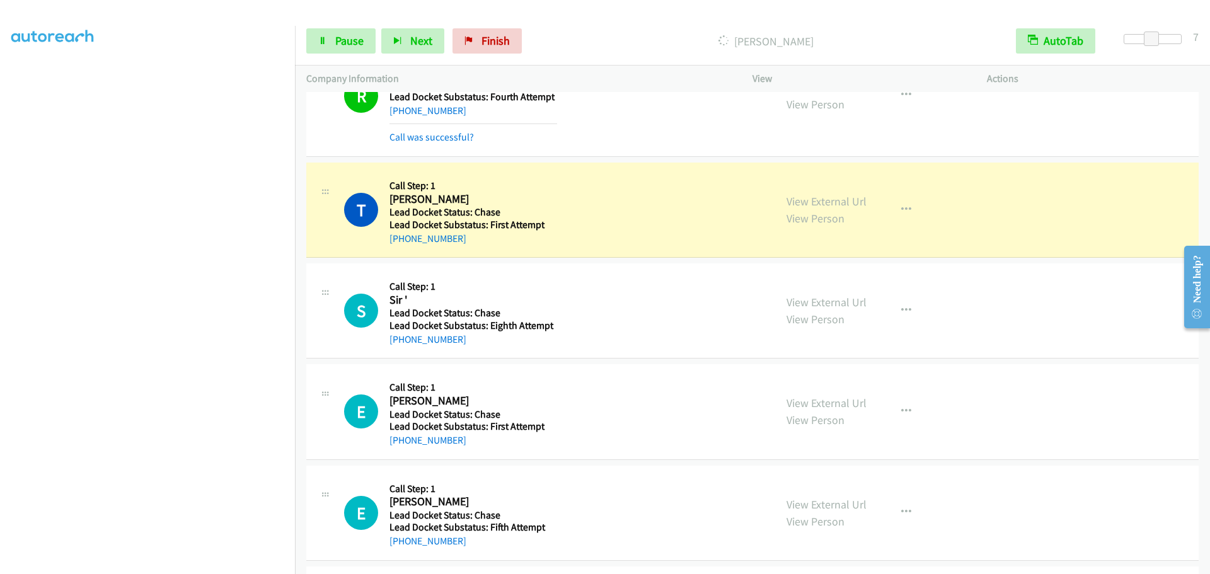
scroll to position [378, 0]
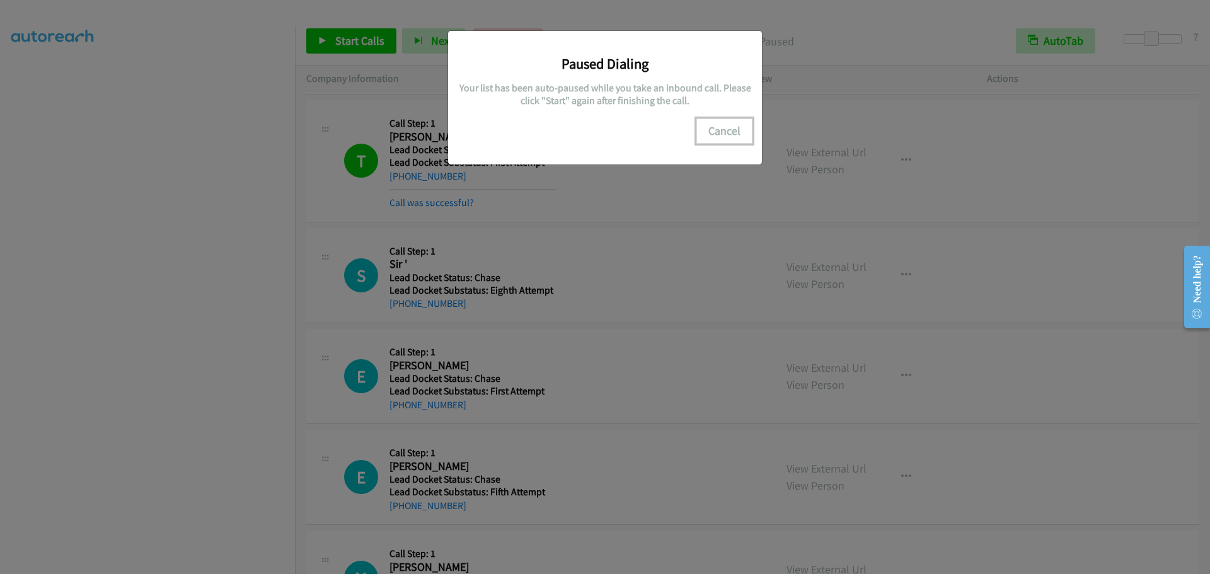
click at [714, 134] on button "Cancel" at bounding box center [725, 131] width 56 height 25
click at [717, 125] on button "Cancel" at bounding box center [725, 131] width 56 height 25
click at [721, 127] on button "Cancel" at bounding box center [725, 131] width 56 height 25
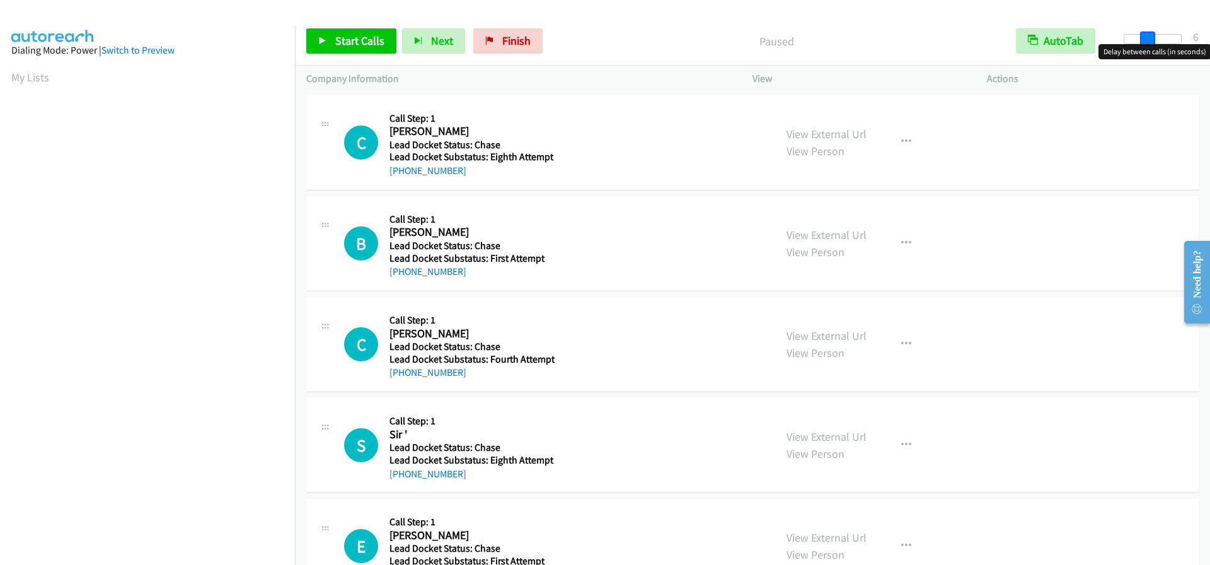
drag, startPoint x: 1127, startPoint y: 39, endPoint x: 1150, endPoint y: 37, distance: 22.8
click at [1150, 37] on span at bounding box center [1147, 39] width 15 height 15
click at [1153, 37] on span at bounding box center [1151, 39] width 15 height 15
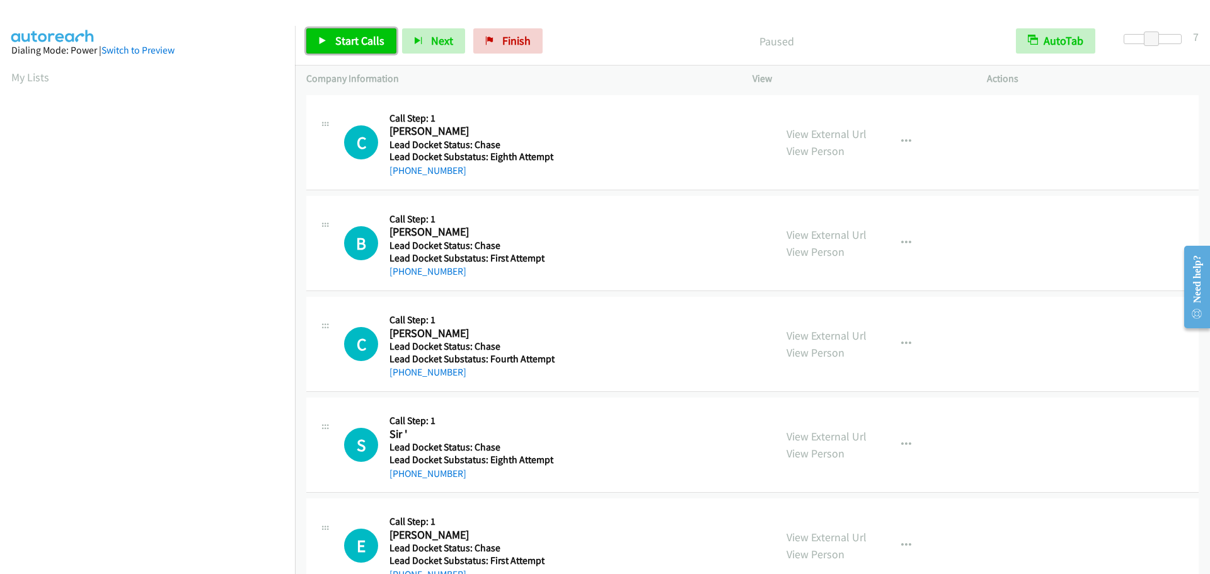
click at [372, 43] on span "Start Calls" at bounding box center [359, 40] width 49 height 14
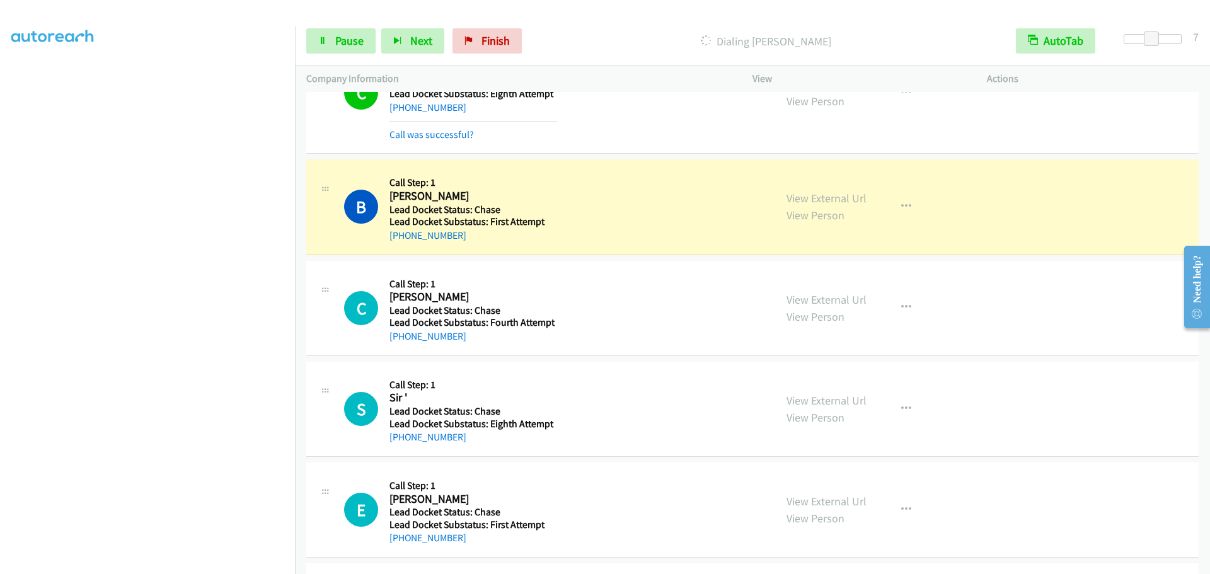
scroll to position [126, 0]
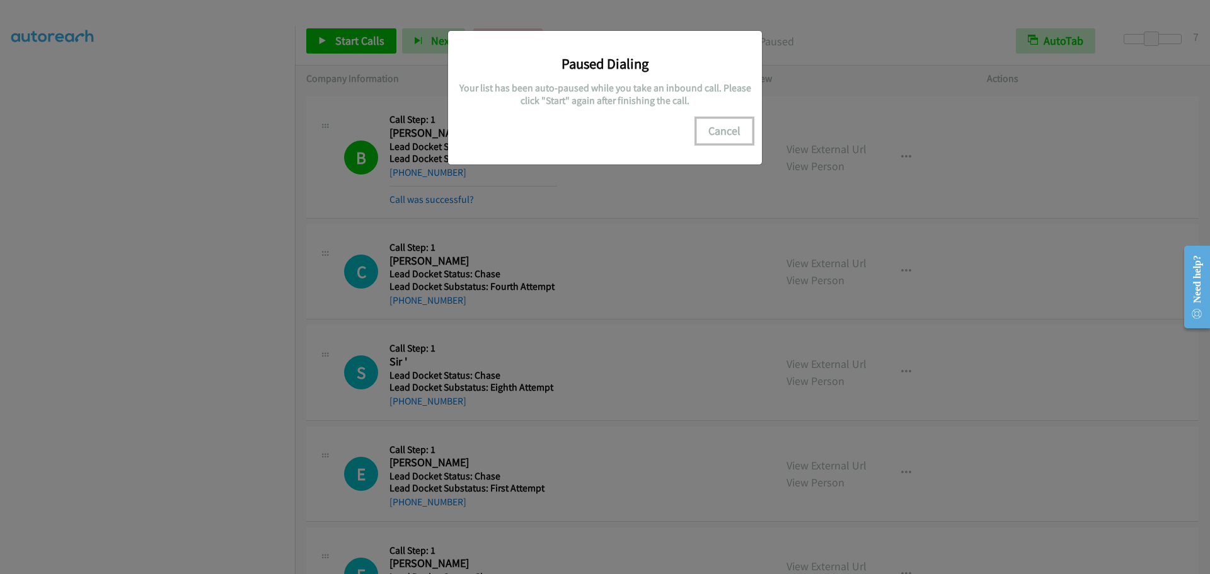
click at [721, 127] on button "Cancel" at bounding box center [725, 131] width 56 height 25
click at [737, 127] on button "Cancel" at bounding box center [725, 131] width 56 height 25
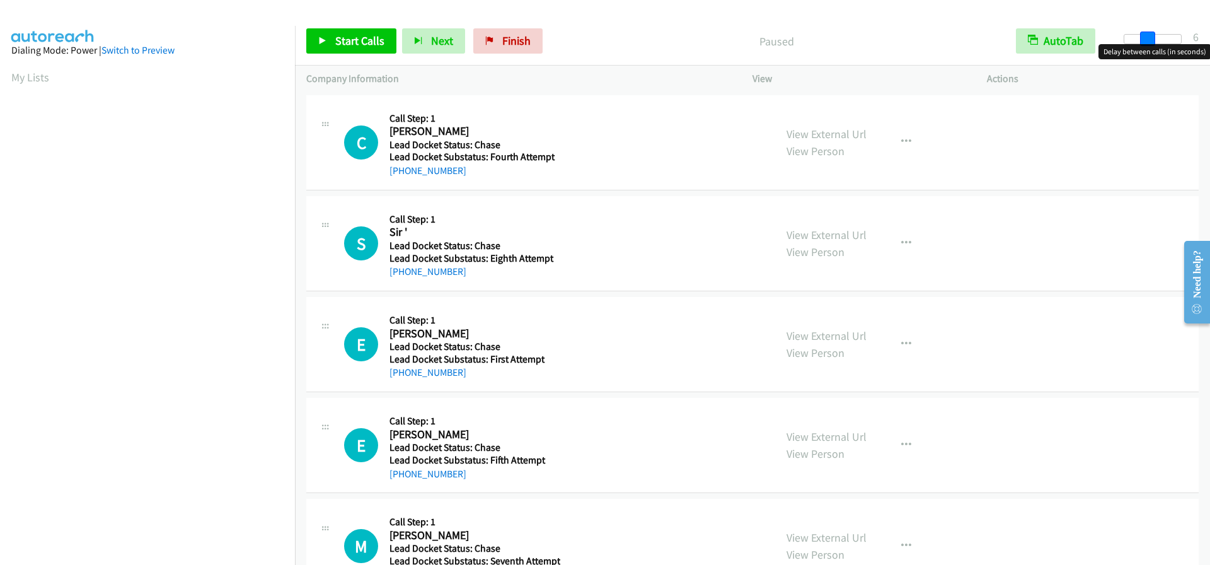
drag, startPoint x: 1128, startPoint y: 38, endPoint x: 1150, endPoint y: 37, distance: 21.5
click at [1150, 37] on span at bounding box center [1147, 39] width 15 height 15
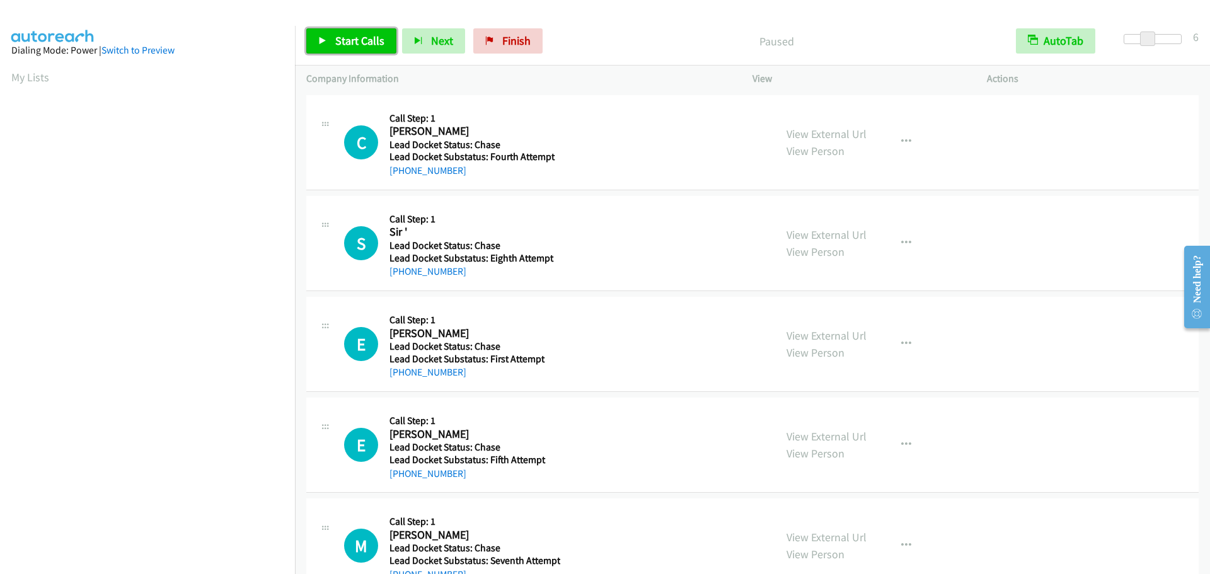
click at [366, 41] on span "Start Calls" at bounding box center [359, 40] width 49 height 14
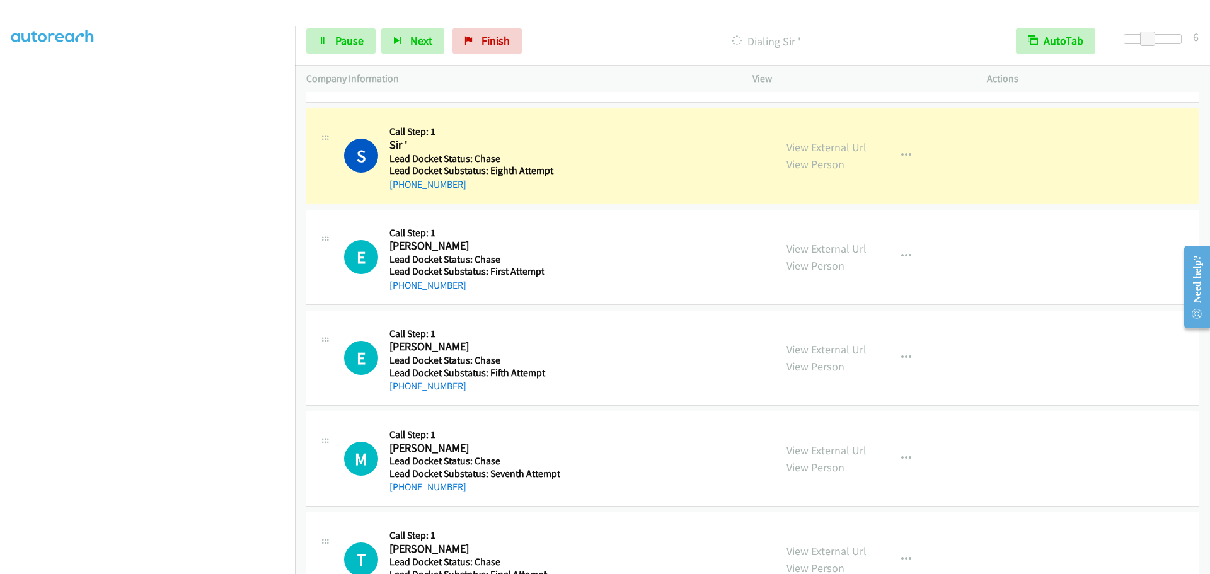
scroll to position [126, 0]
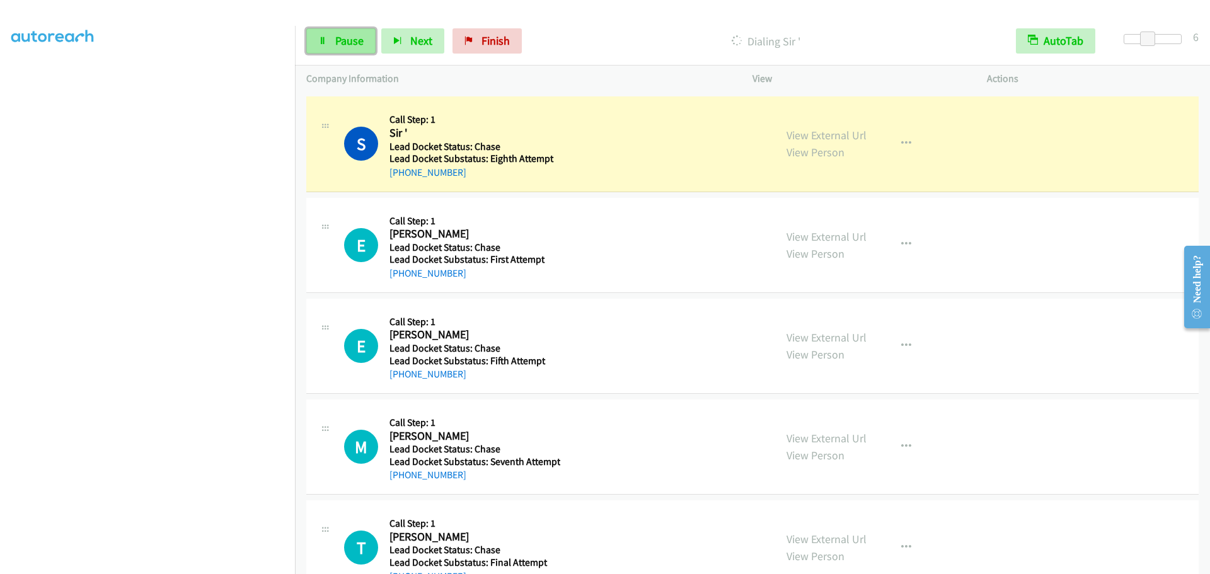
click at [346, 42] on span "Pause" at bounding box center [349, 40] width 28 height 14
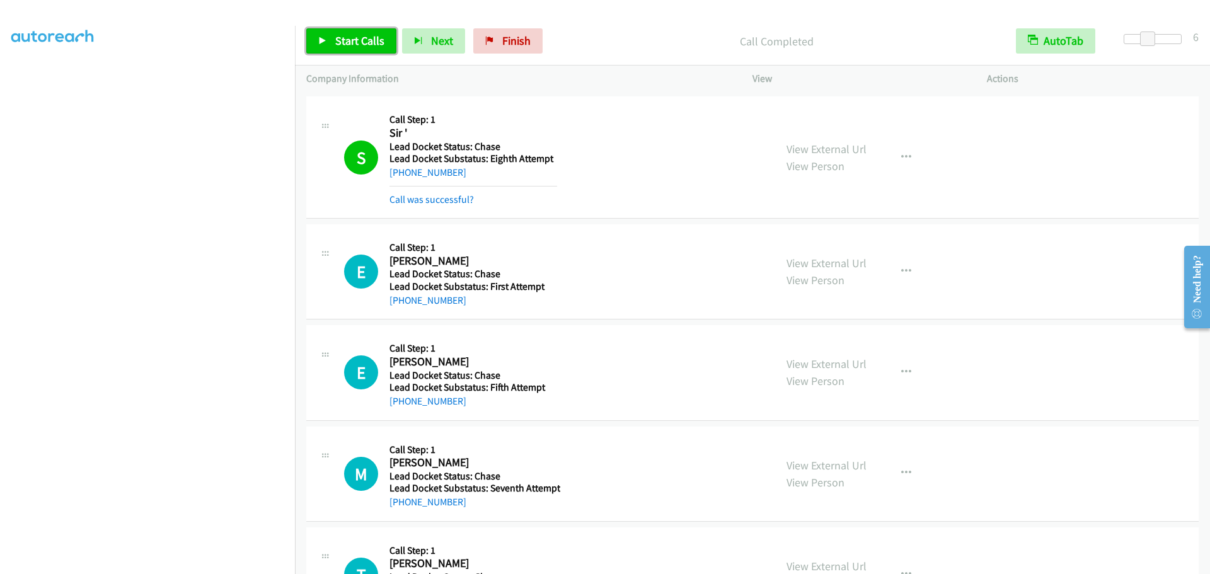
click at [363, 41] on span "Start Calls" at bounding box center [359, 40] width 49 height 14
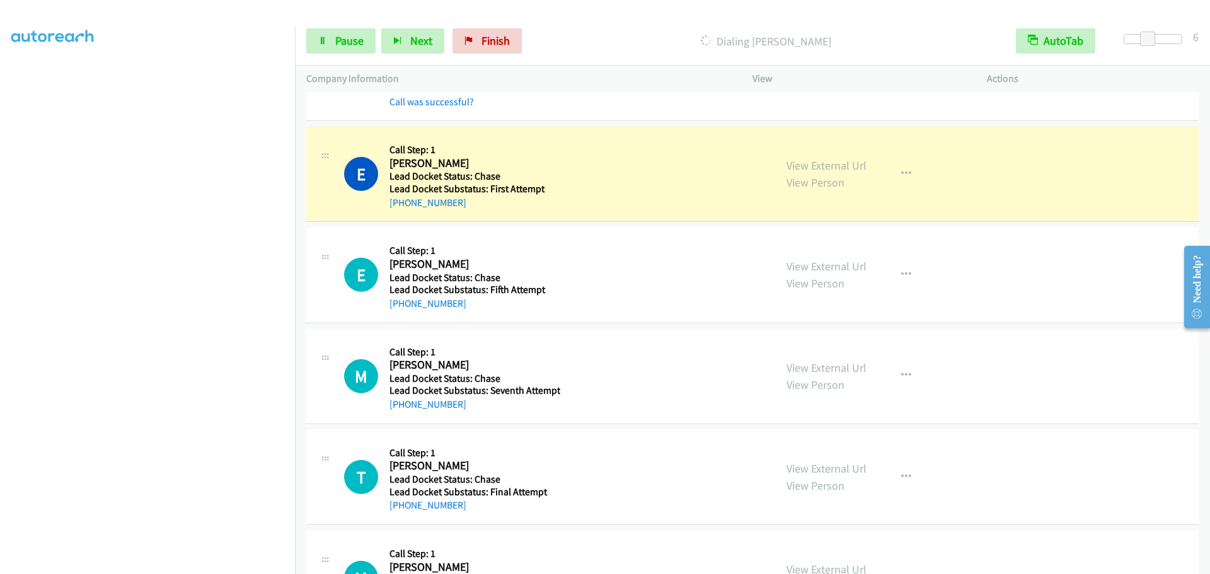
scroll to position [252, 0]
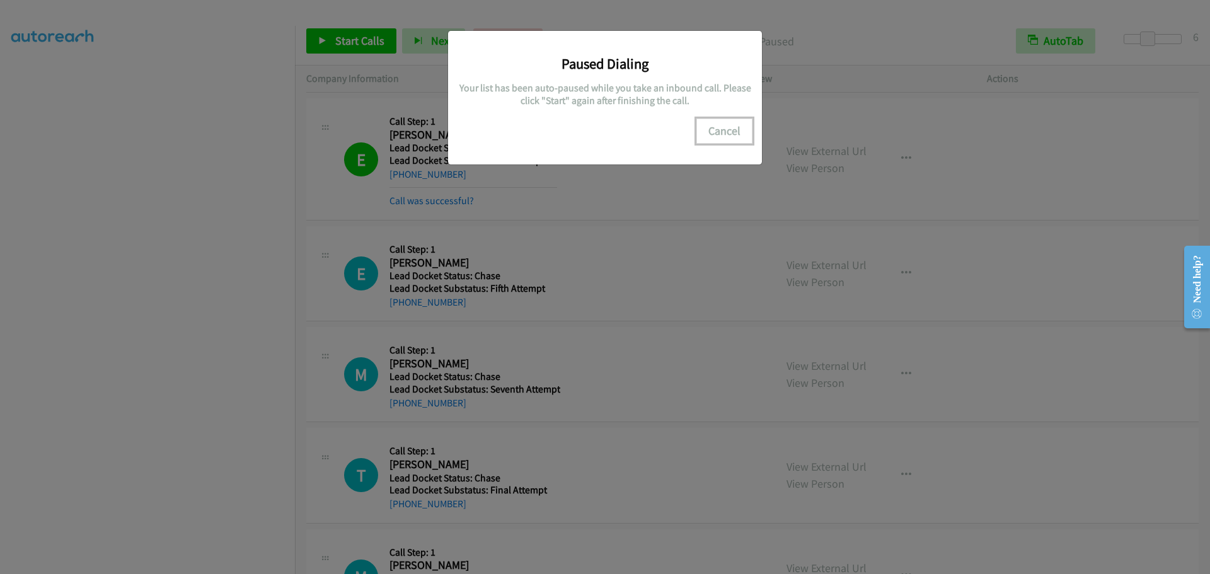
click at [722, 132] on button "Cancel" at bounding box center [725, 131] width 56 height 25
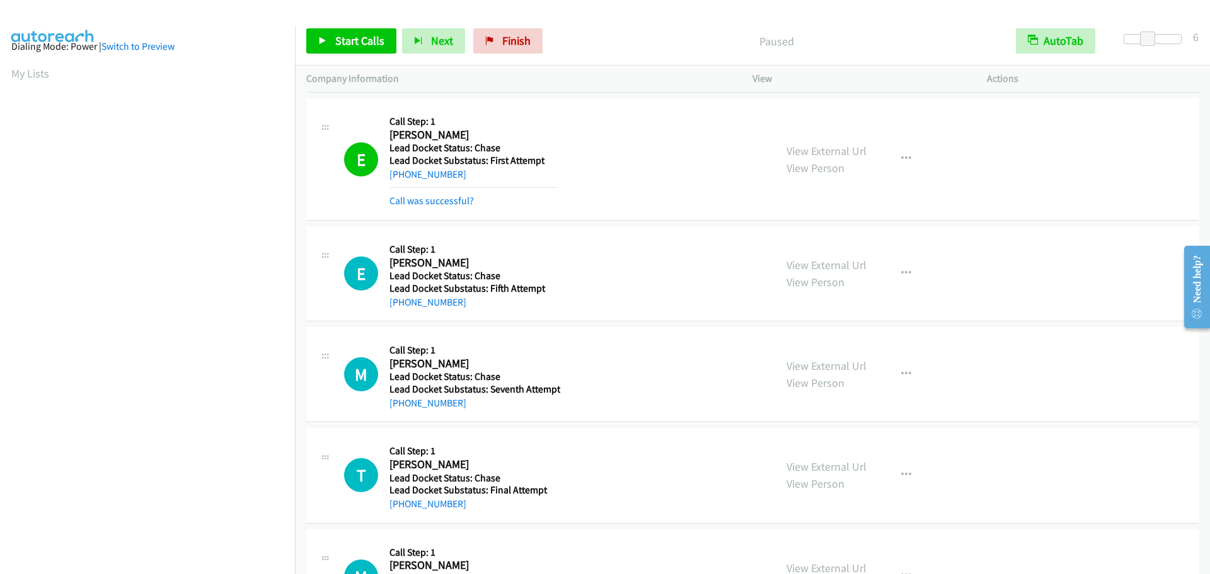
scroll to position [0, 0]
click at [32, 78] on link "My Lists" at bounding box center [30, 77] width 38 height 14
